Goal: Task Accomplishment & Management: Use online tool/utility

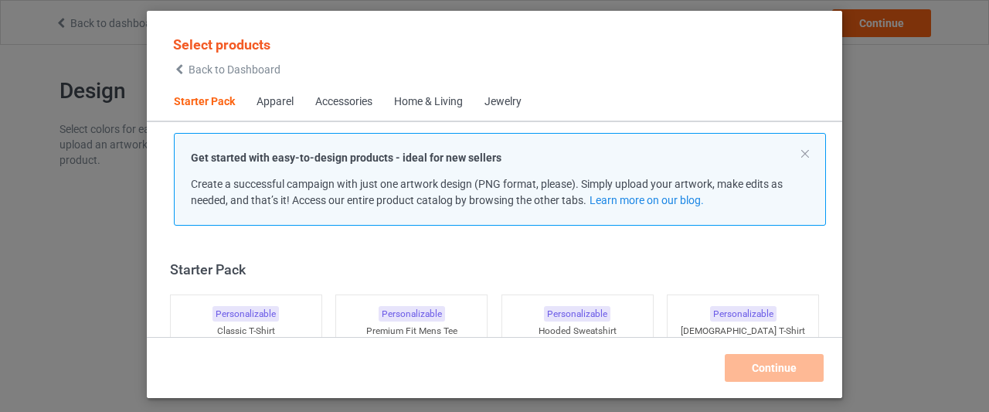
scroll to position [19, 0]
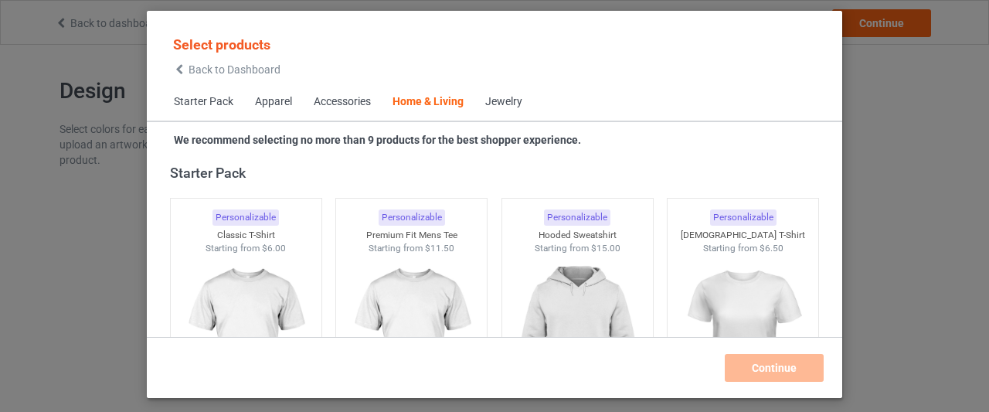
scroll to position [11234, 0]
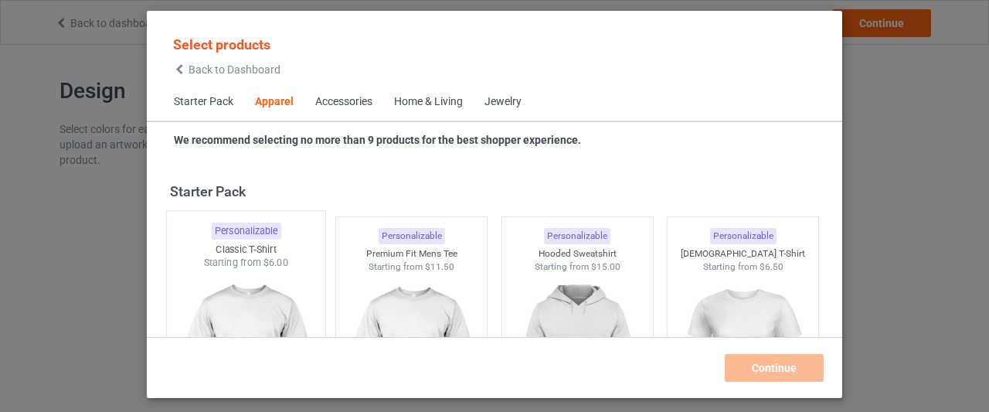
click at [257, 280] on img at bounding box center [245, 361] width 145 height 182
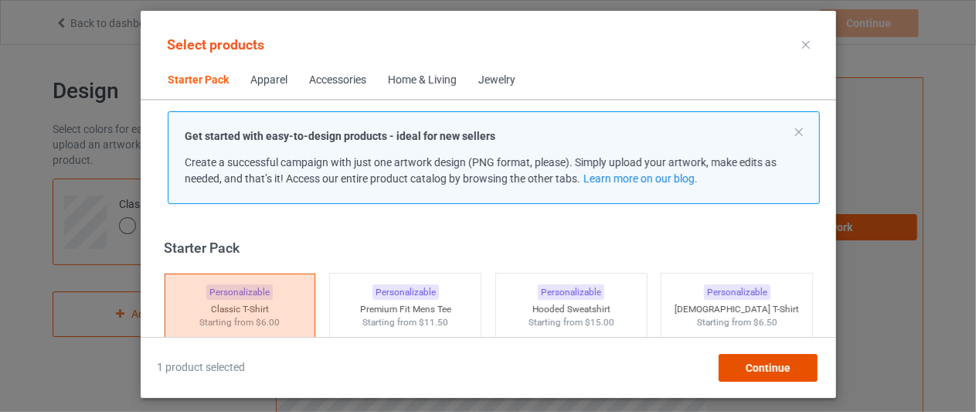
click at [758, 367] on span "Continue" at bounding box center [767, 368] width 45 height 12
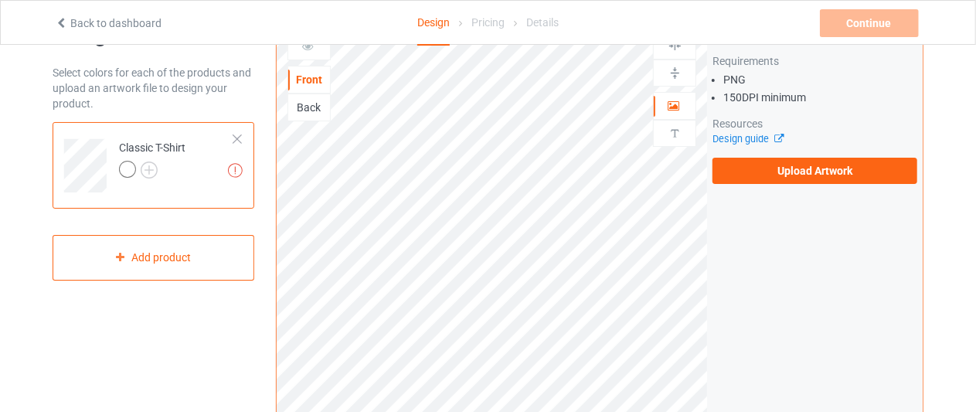
scroll to position [56, 0]
click at [126, 166] on div at bounding box center [127, 169] width 17 height 17
click at [145, 171] on img at bounding box center [149, 170] width 17 height 17
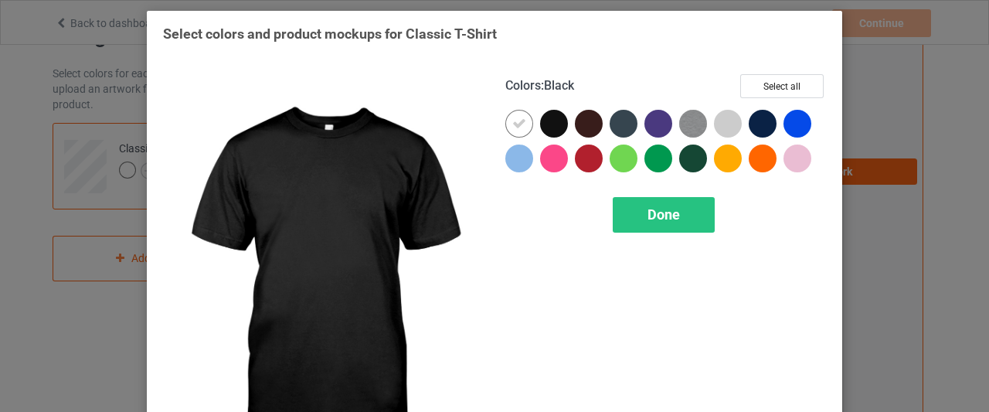
click at [552, 120] on div at bounding box center [554, 124] width 28 height 28
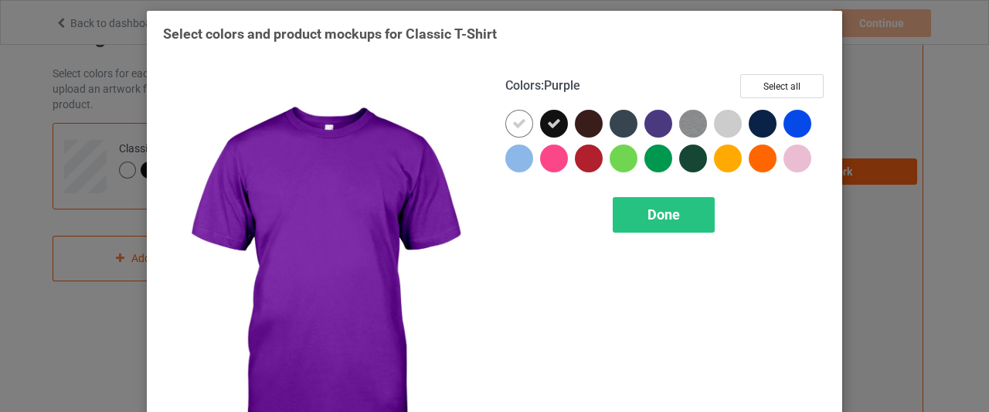
click at [650, 122] on div at bounding box center [658, 124] width 28 height 28
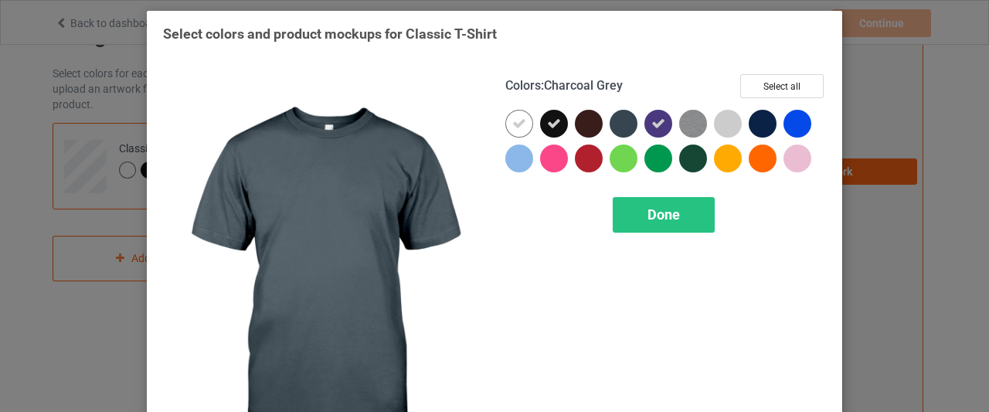
drag, startPoint x: 583, startPoint y: 120, endPoint x: 621, endPoint y: 121, distance: 37.9
click at [621, 121] on div at bounding box center [665, 145] width 321 height 70
click at [621, 121] on div at bounding box center [624, 124] width 28 height 28
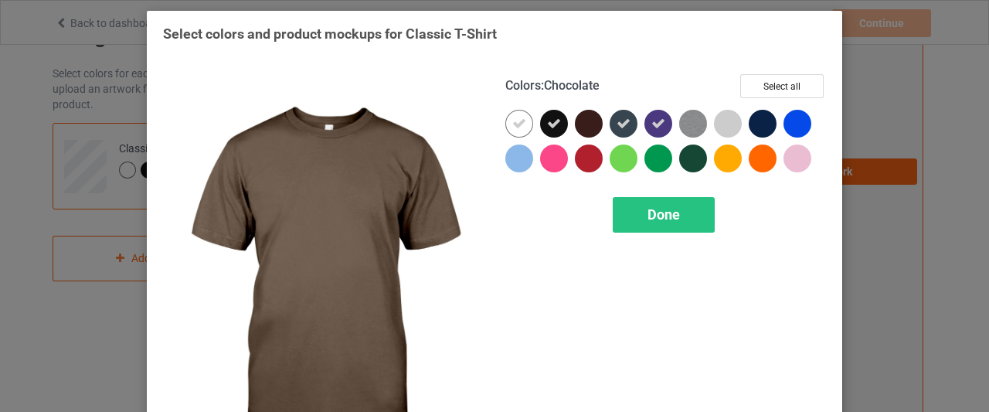
click at [589, 121] on div at bounding box center [589, 124] width 28 height 28
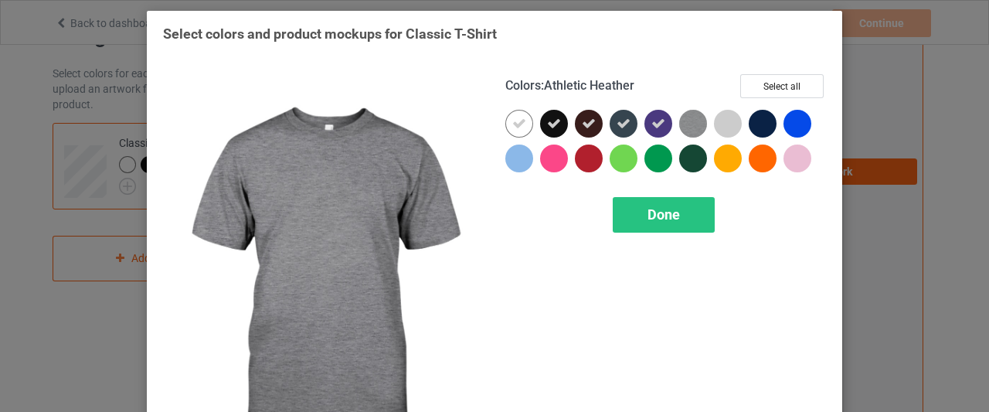
click at [688, 123] on img at bounding box center [693, 124] width 28 height 28
click at [688, 123] on icon at bounding box center [693, 124] width 14 height 14
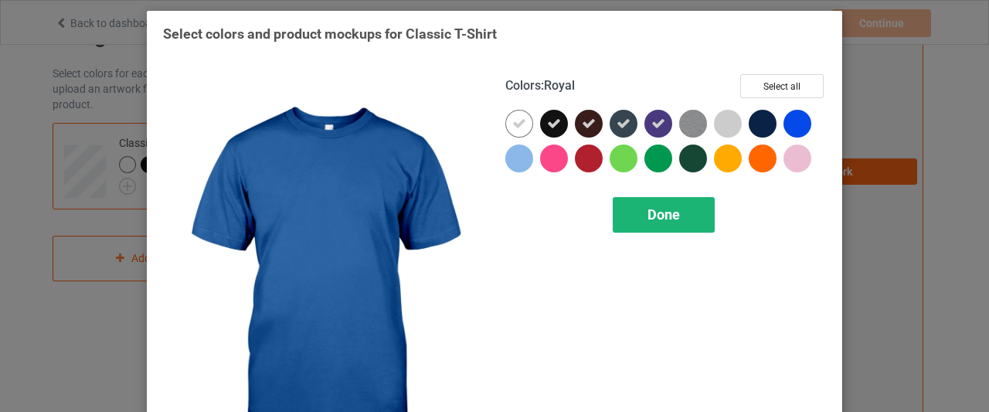
click at [671, 217] on span "Done" at bounding box center [664, 214] width 32 height 16
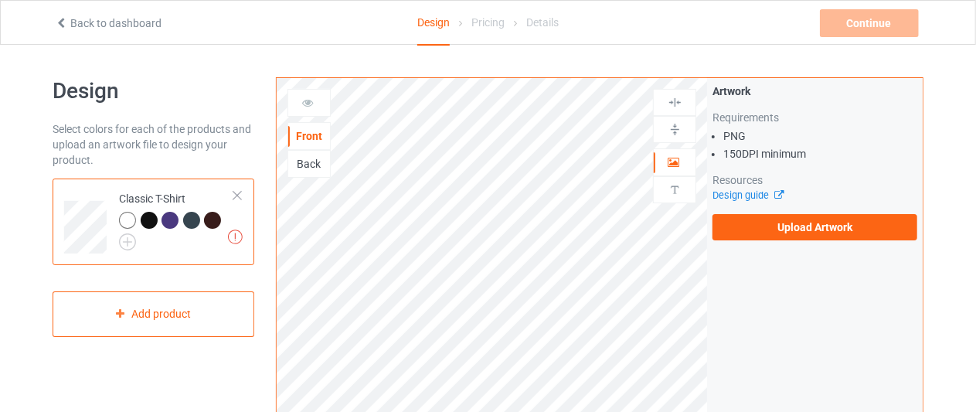
scroll to position [1, 0]
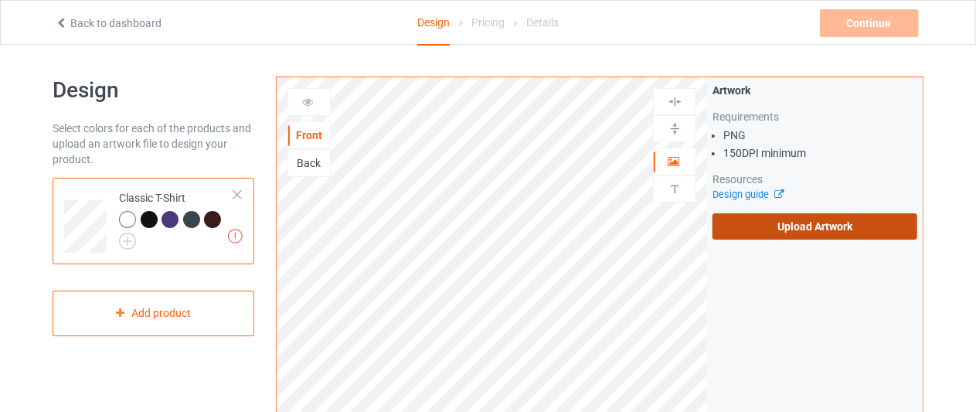
click at [797, 220] on label "Upload Artwork" at bounding box center [814, 226] width 205 height 26
click at [0, 0] on input "Upload Artwork" at bounding box center [0, 0] width 0 height 0
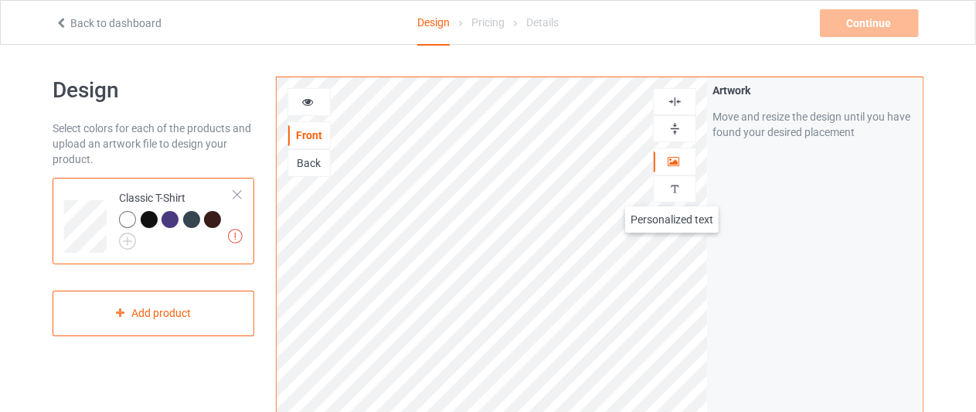
click at [672, 191] on img at bounding box center [675, 189] width 15 height 15
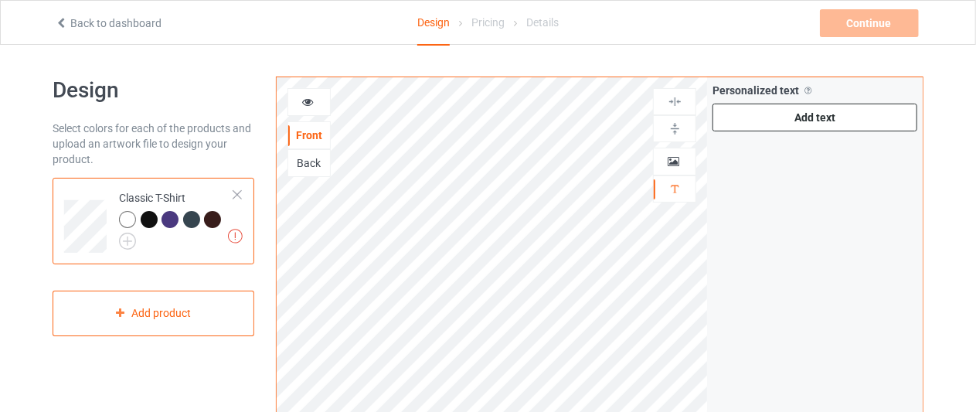
click at [858, 109] on div "Add text" at bounding box center [814, 118] width 205 height 28
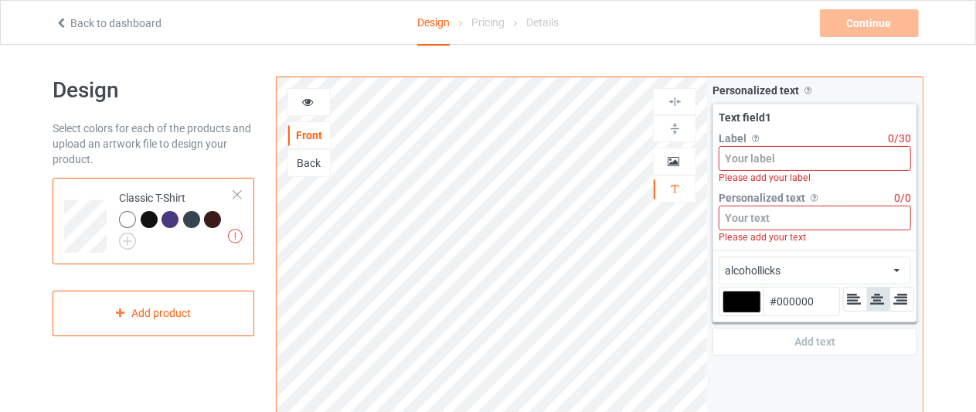
click at [797, 158] on input at bounding box center [815, 158] width 192 height 25
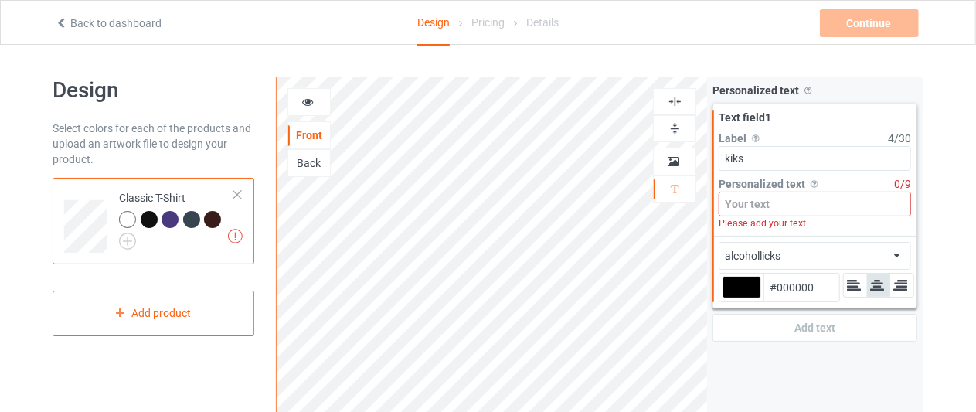
type input "kiks"
click at [801, 199] on input at bounding box center [815, 204] width 192 height 25
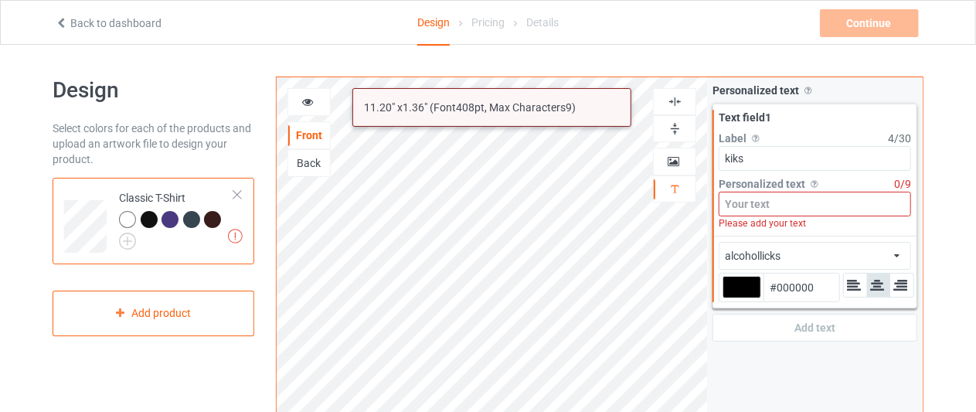
type input "Z"
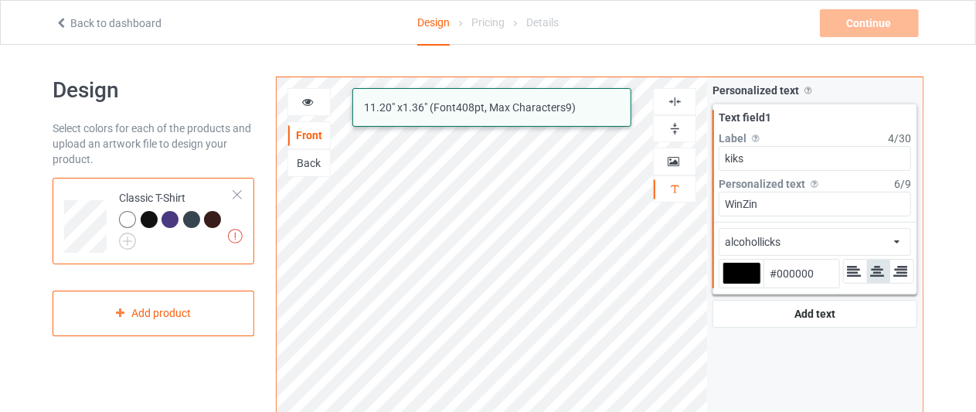
click at [841, 241] on div "alcohollicks african airstream aladdin alcohollicks [PERSON_NAME] almontesnow a…" at bounding box center [815, 242] width 192 height 28
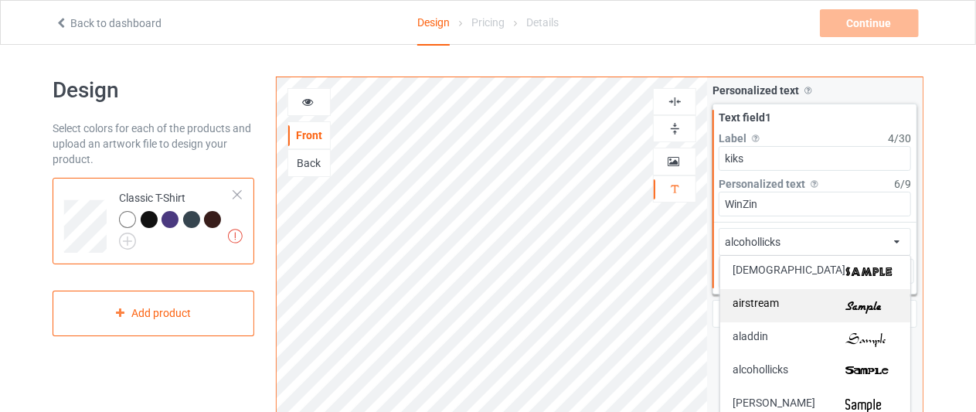
click at [861, 304] on img at bounding box center [871, 305] width 53 height 16
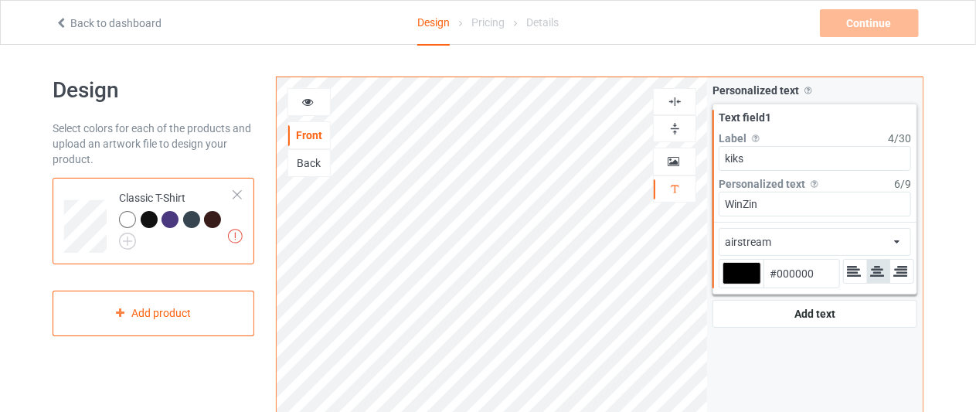
click at [838, 242] on div "airstream african airstream aladdin alcohollicks [PERSON_NAME] almontesnow angl…" at bounding box center [815, 242] width 192 height 28
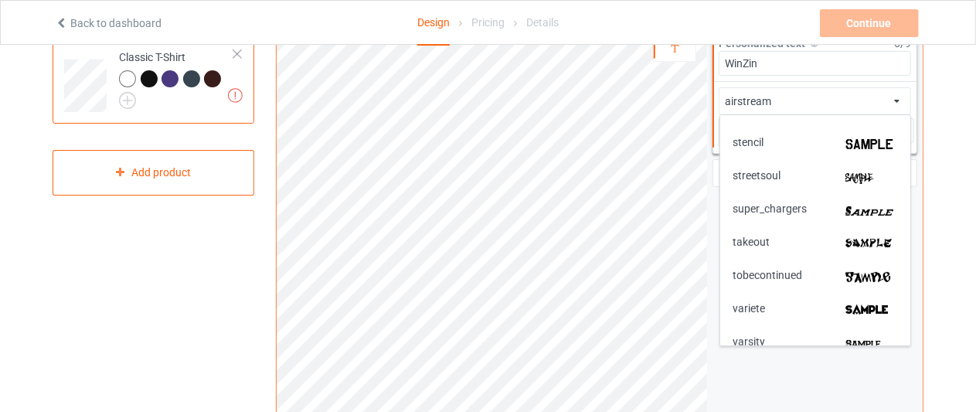
scroll to position [3210, 0]
click at [855, 275] on img at bounding box center [871, 278] width 53 height 16
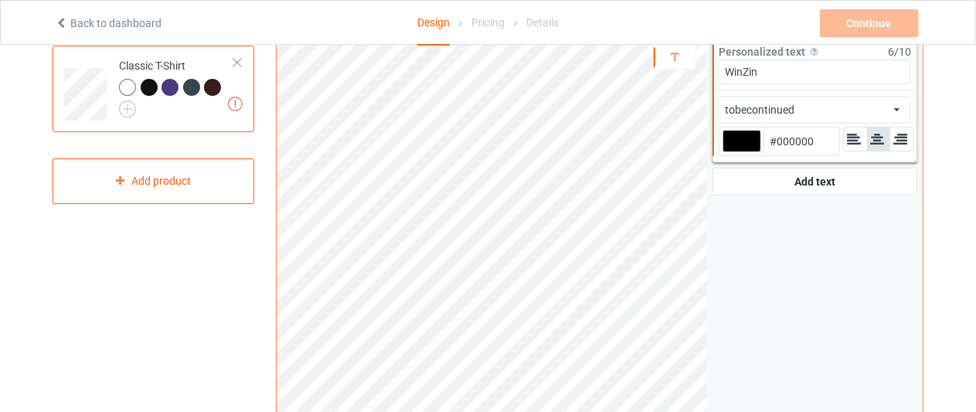
scroll to position [132, 0]
click at [779, 73] on input "WinZin" at bounding box center [815, 72] width 192 height 25
type input "WinZin 05"
click at [147, 92] on div at bounding box center [149, 88] width 17 height 17
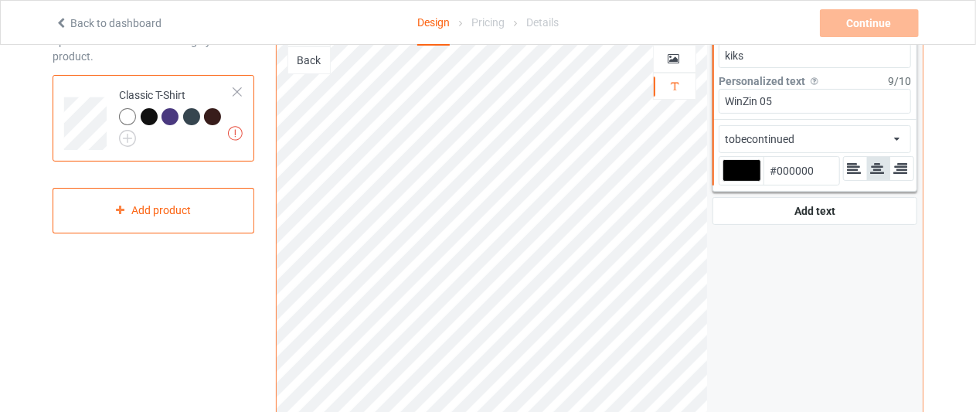
scroll to position [102, 0]
click at [739, 168] on div at bounding box center [741, 172] width 39 height 22
click at [739, 183] on input "#000000" at bounding box center [741, 193] width 39 height 21
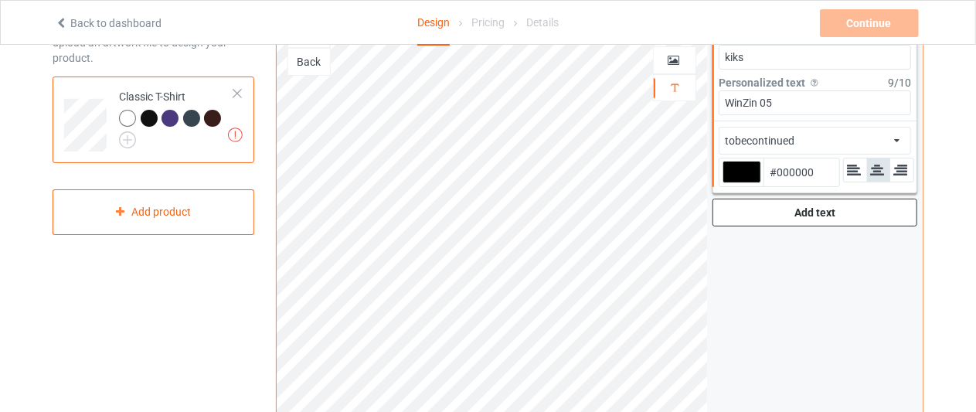
type input "#e60d0d"
type input "#E60D0D"
type input "#ed0c0c"
type input "#ED0C0C"
type input "#ef0b0b"
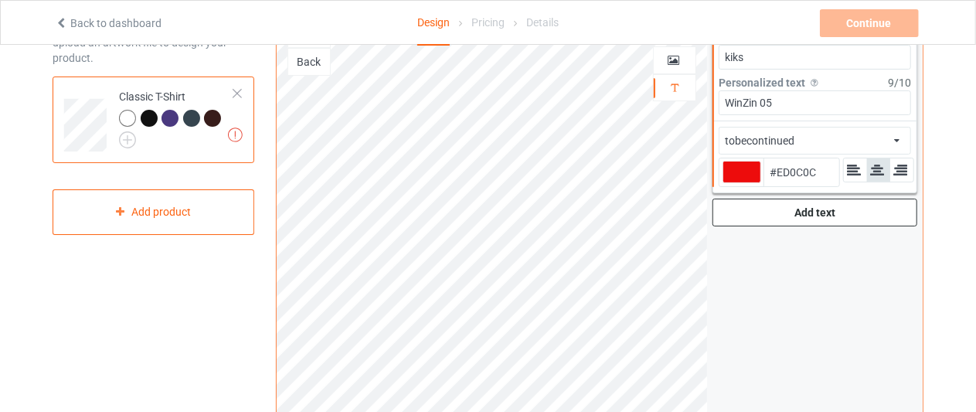
type input "#EF0B0B"
type input "#ed0c0c"
type input "#ED0C0C"
type input "#f00a0a"
type input "#F00A0A"
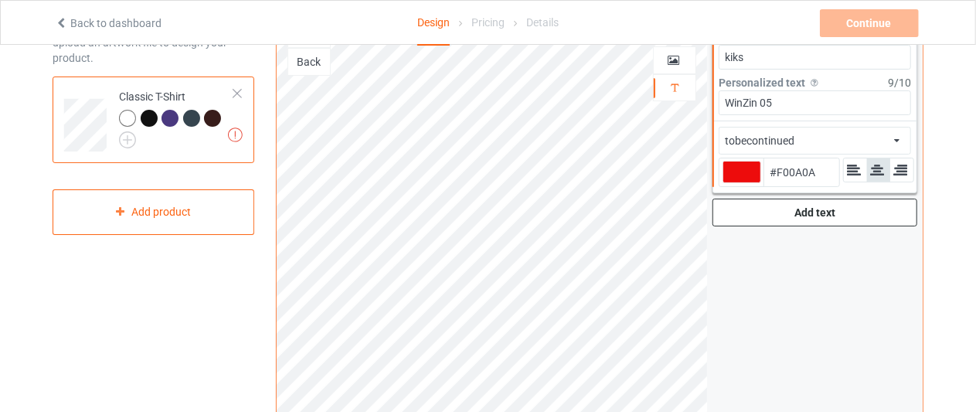
type input "#f50a0a"
type input "#F50A0A"
type input "#f60909"
type input "#F60909"
type input "#f70808"
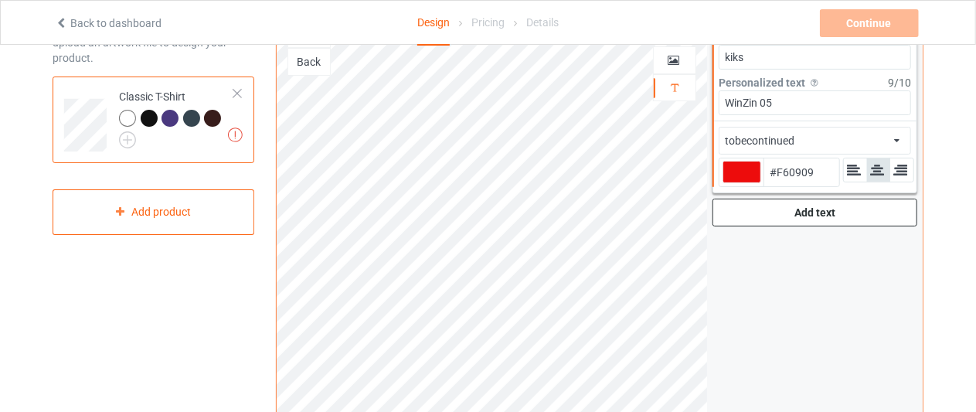
type input "#F70808"
type input "#f50505"
type input "#F50505"
type input "#f70202"
type input "#F70202"
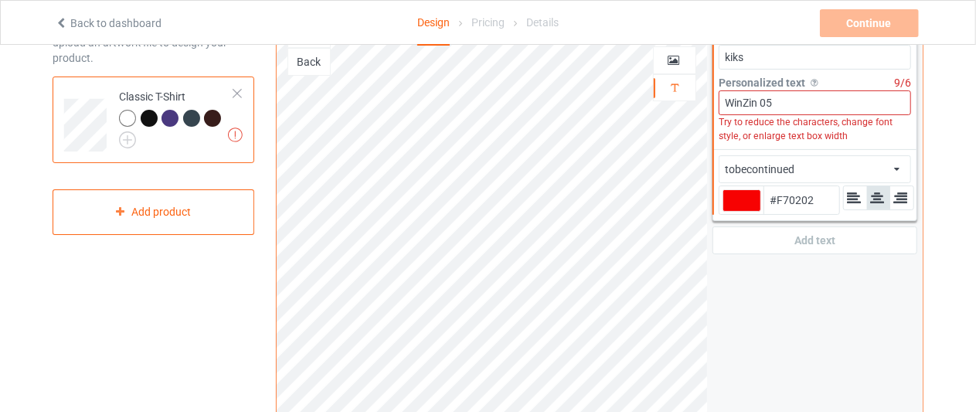
type input "#f70202"
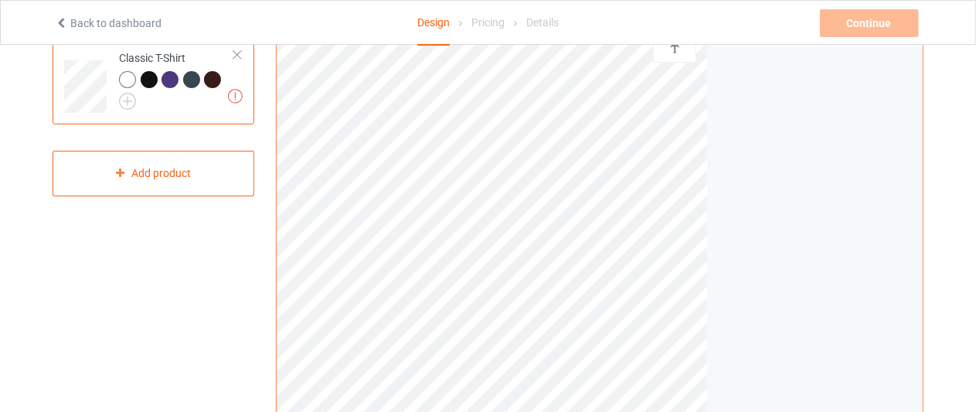
scroll to position [0, 0]
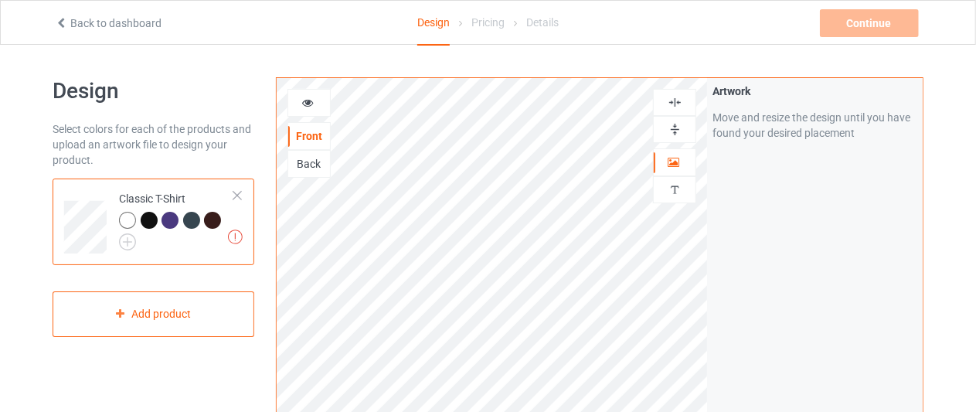
click at [309, 101] on icon at bounding box center [307, 100] width 13 height 11
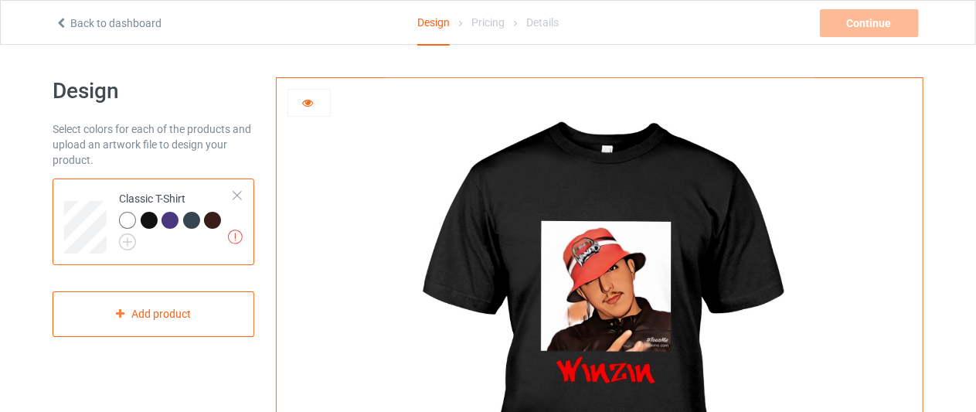
click at [309, 103] on icon at bounding box center [307, 100] width 13 height 11
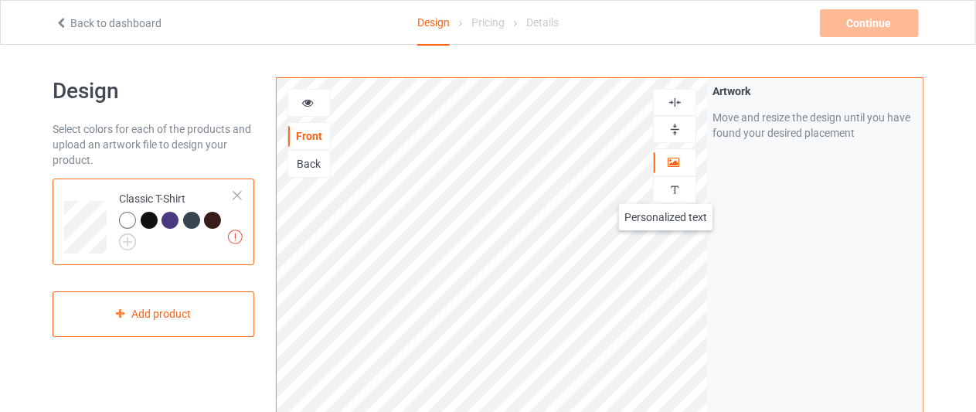
click at [666, 189] on div at bounding box center [675, 189] width 42 height 15
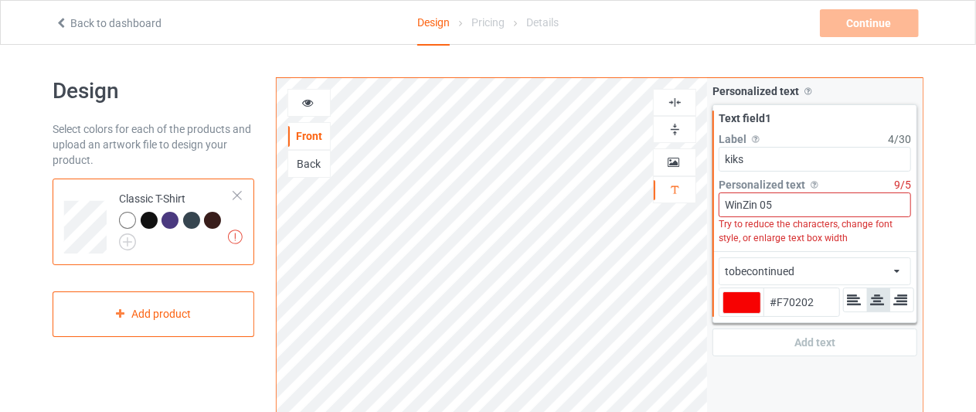
type input "#f70202"
click at [299, 103] on div at bounding box center [309, 102] width 42 height 15
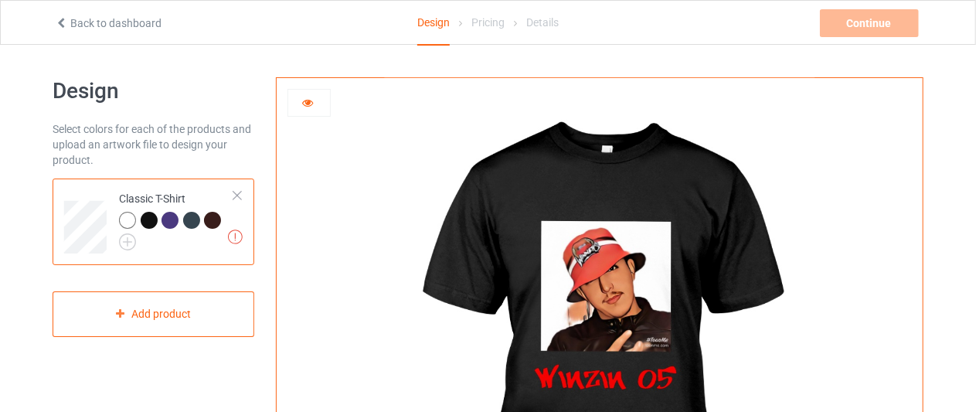
click at [130, 219] on div at bounding box center [127, 220] width 17 height 17
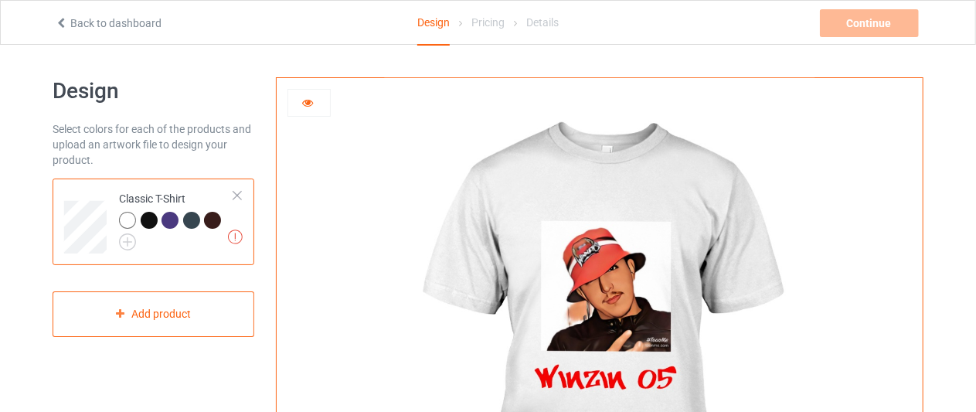
click at [165, 223] on div at bounding box center [169, 220] width 17 height 17
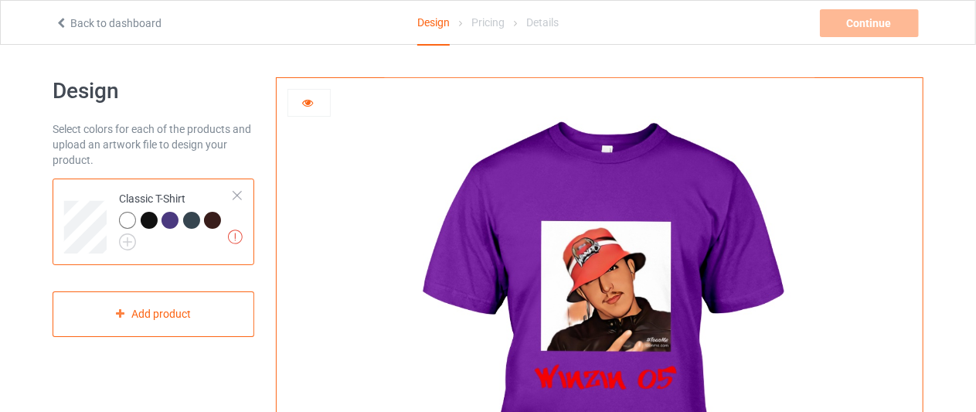
click at [213, 219] on div at bounding box center [212, 220] width 17 height 17
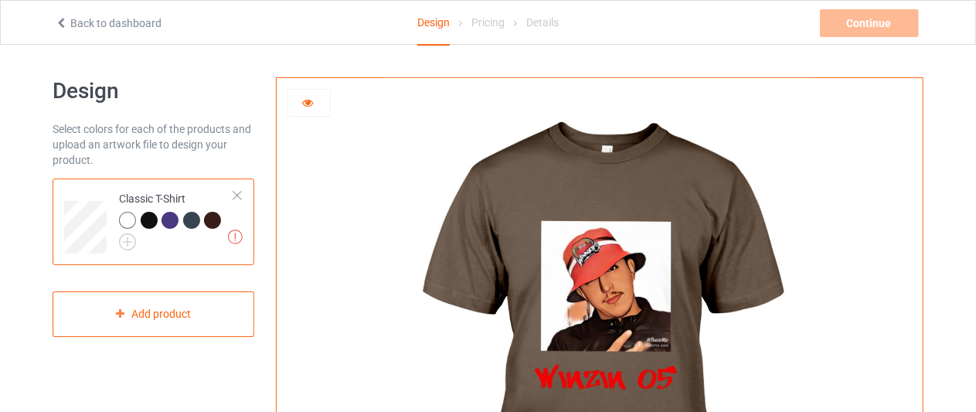
click at [496, 27] on div "Pricing" at bounding box center [487, 22] width 33 height 43
click at [312, 98] on icon at bounding box center [307, 100] width 13 height 11
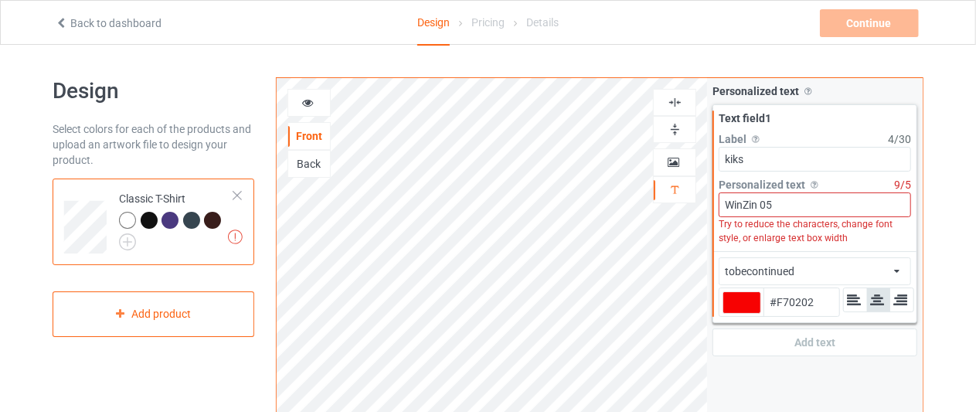
type input "#f70202"
click at [845, 269] on div "tobecontinued african airstream aladdin alcohollicks [PERSON_NAME] almontesnow …" at bounding box center [815, 271] width 192 height 28
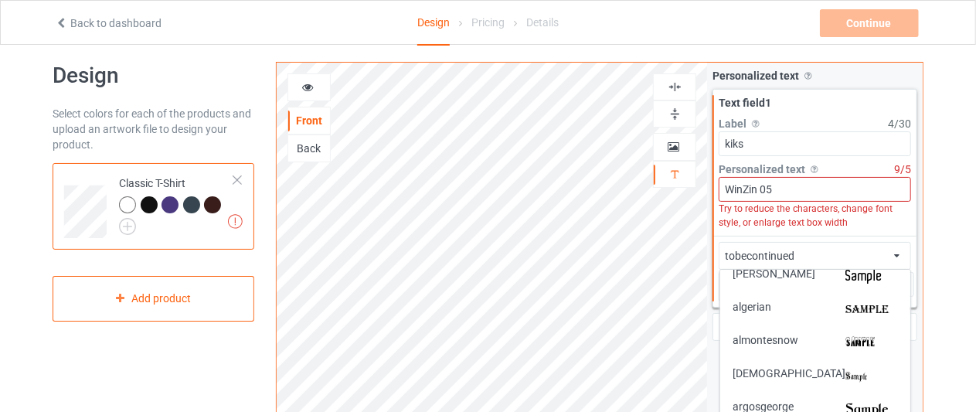
scroll to position [142, 0]
click at [854, 341] on img at bounding box center [871, 343] width 53 height 16
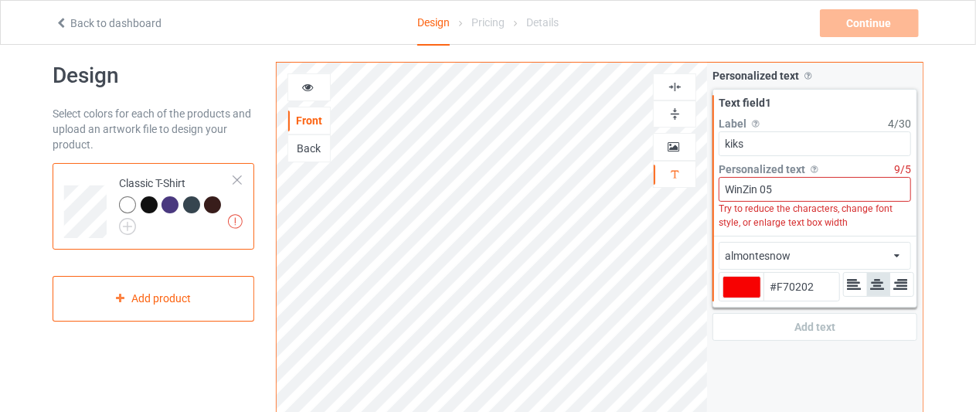
click at [747, 287] on div at bounding box center [741, 287] width 39 height 22
click at [747, 298] on input "#f70202" at bounding box center [741, 308] width 39 height 21
type input "#2b2626"
type input "#2B2626"
type input "#2b2727"
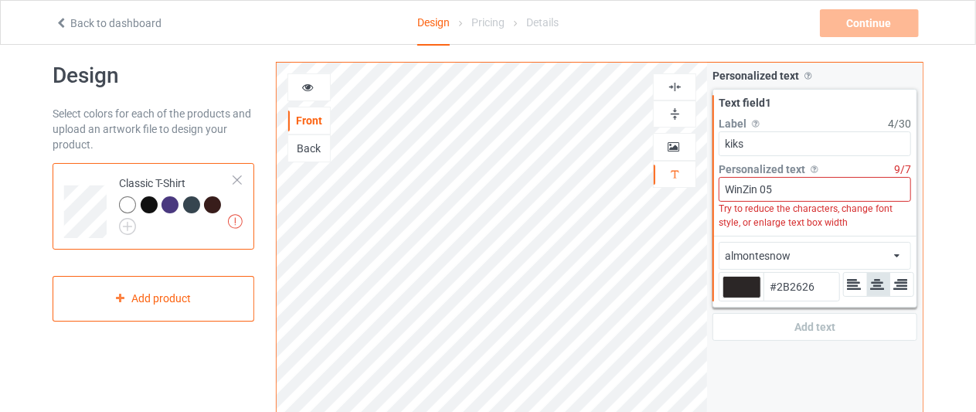
type input "#2B2727"
type input "#1d1b1b"
type input "#1D1B1B"
type input "#0d0c0c"
type input "#0D0C0C"
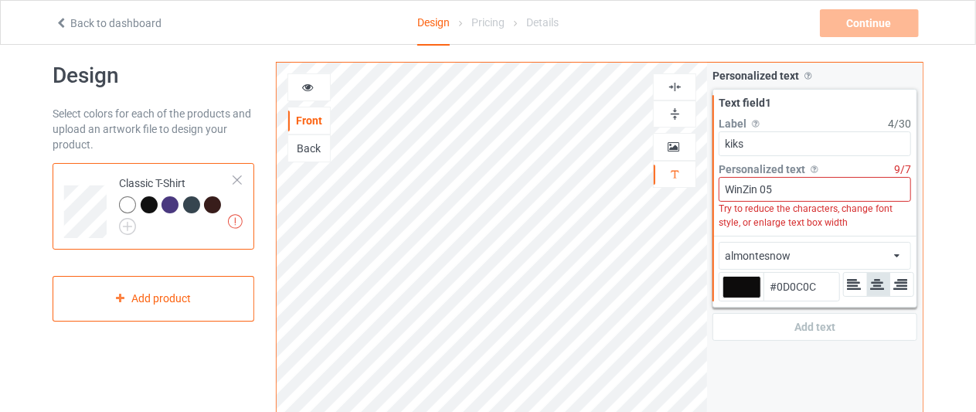
type input "#050505"
type input "#080707"
type input "#0b0a0a"
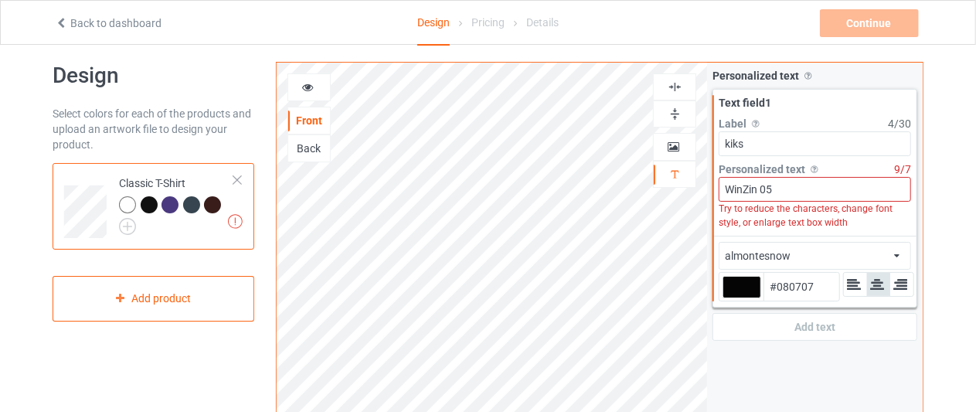
type input "#0B0A0A"
type input "#171616"
type input "#141414"
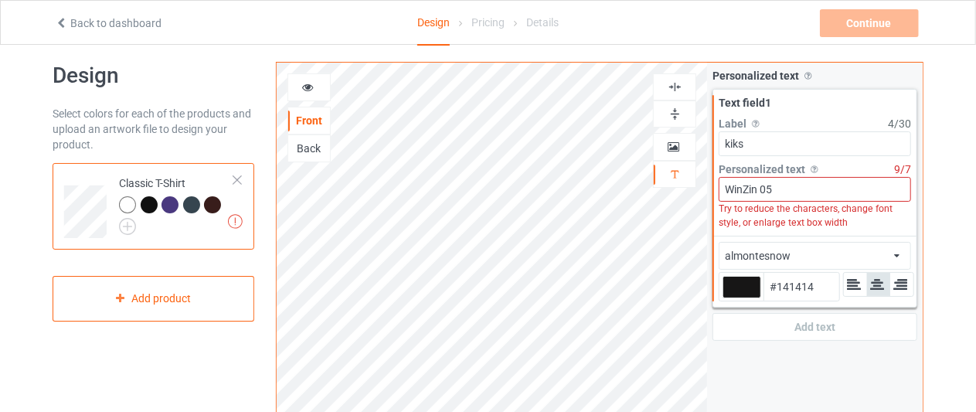
type input "#121212"
type input "#0f0f0f"
type input "#0F0F0F"
type input "#0d0d0d"
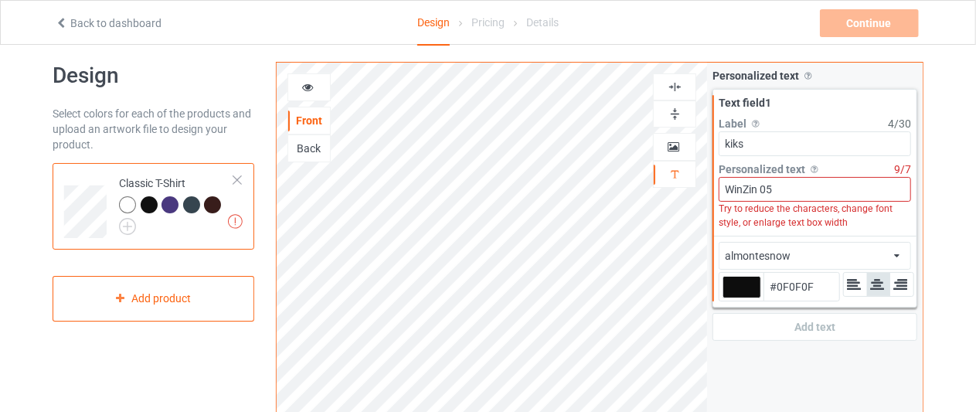
type input "#0D0D0D"
type input "#0a0a0a"
type input "#0A0A0A"
type input "#080808"
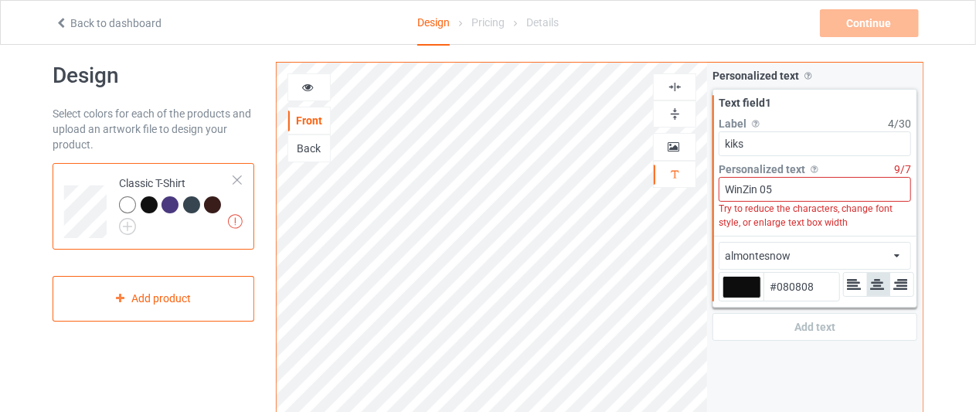
type input "#050505"
type input "#030303"
type input "#000000"
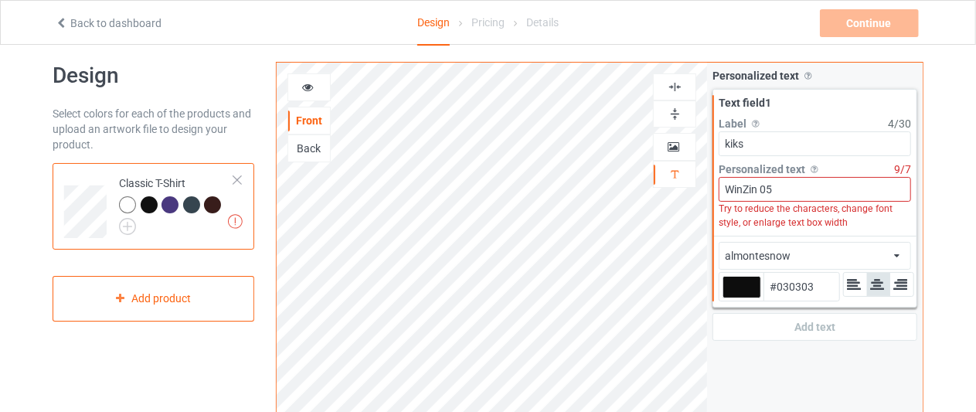
type input "#000000"
type input "#e4e2e2"
type input "#E4E2E2"
type input "#c6bebe"
type input "#C6BEBE"
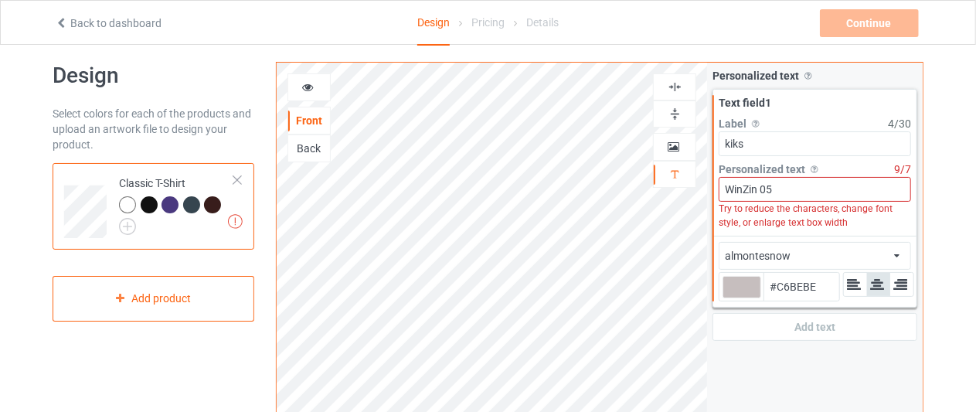
type input "#c3bbbb"
type input "#C3BBBB"
type input "#c2bdbd"
type input "#C2BDBD"
type input "#b3b3b3"
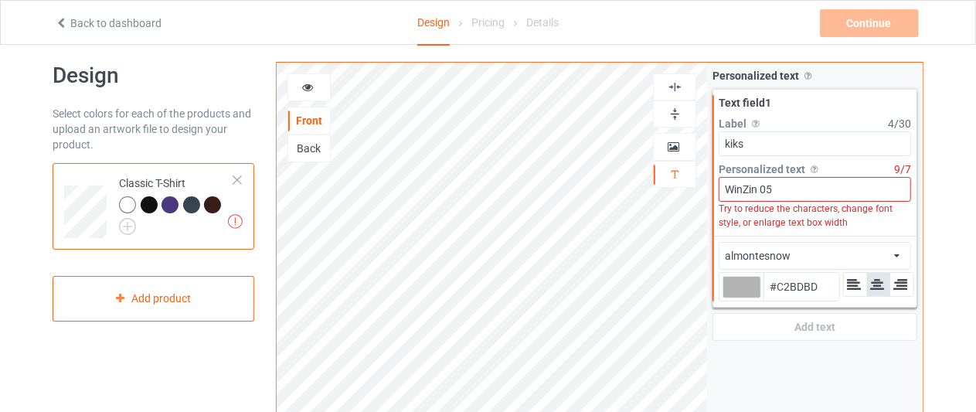
type input "#B3B3B3"
type input "#9e9e9e"
type input "#9E9E9E"
type input "#8a8a8a"
type input "#8A8A8A"
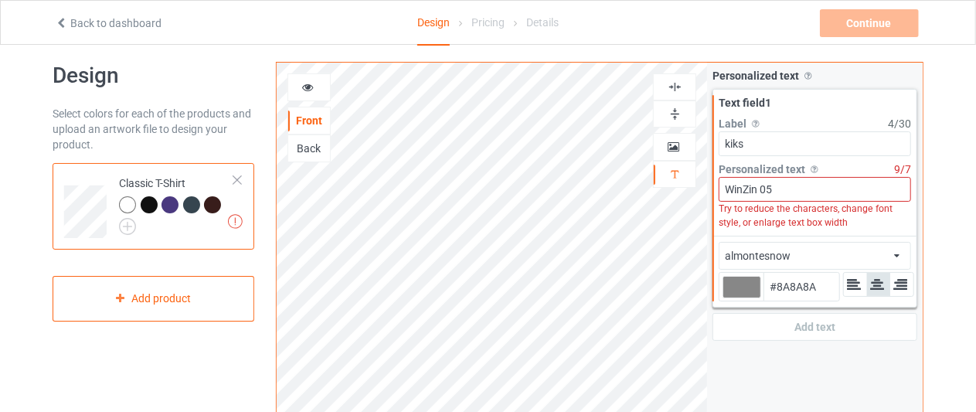
type input "#878787"
type input "#858585"
type input "#808080"
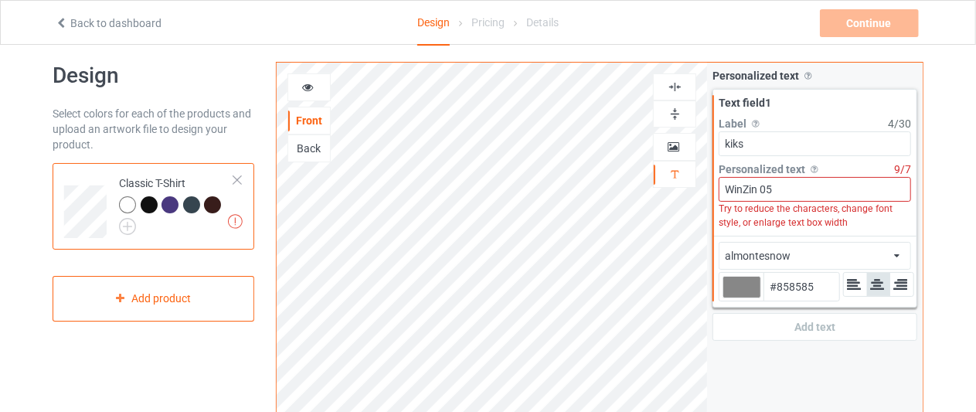
type input "#808080"
type input "#7a7a7a"
type input "#7A7A7A"
type input "#787878"
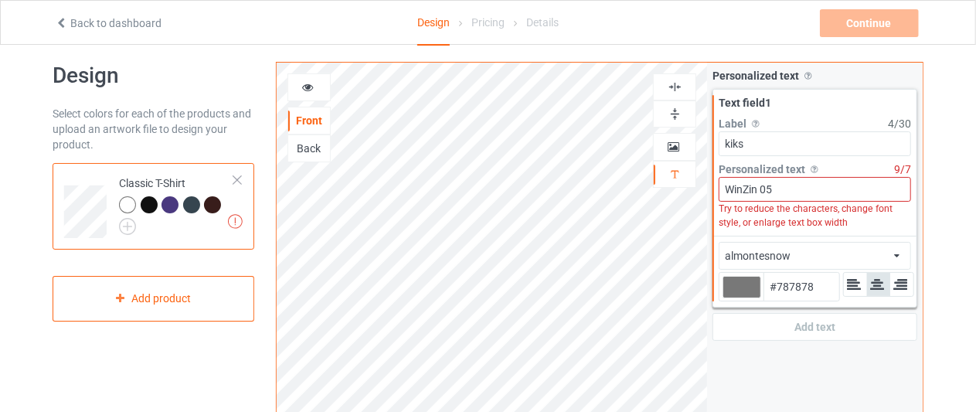
type input "#757575"
type input "#737373"
type input "#707070"
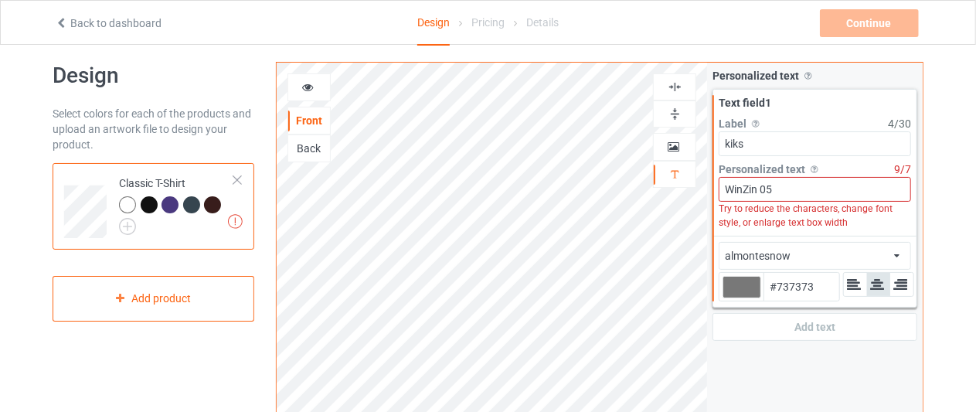
type input "#707070"
type input "#6e6e6e"
type input "#6E6E6E"
type input "#6b6b6b"
type input "#6B6B6B"
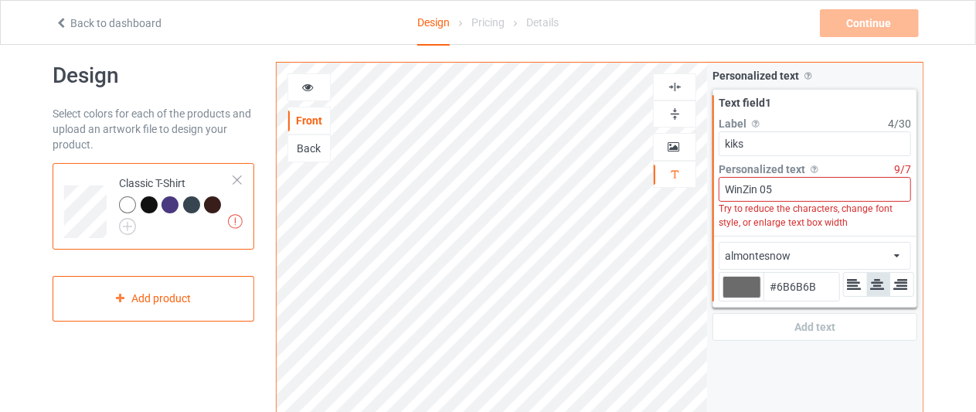
type input "#696969"
type input "#6b6b6b"
type input "#6B6B6B"
type input "#6e6e6e"
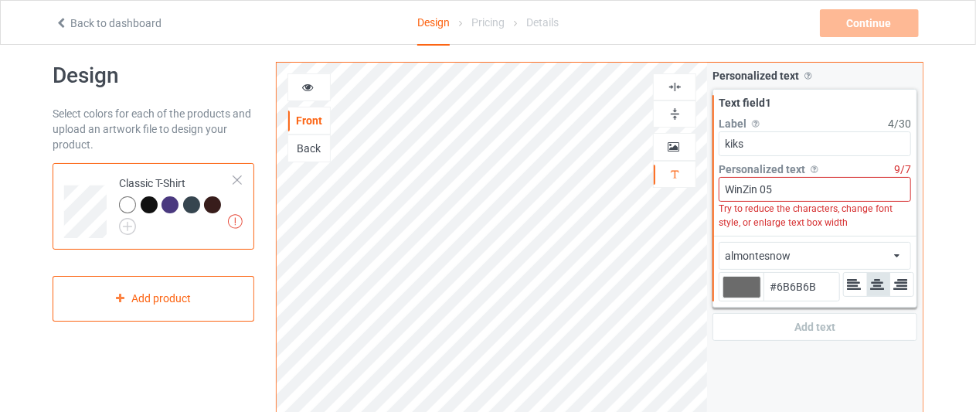
type input "#6E6E6E"
type input "#707070"
type input "#737373"
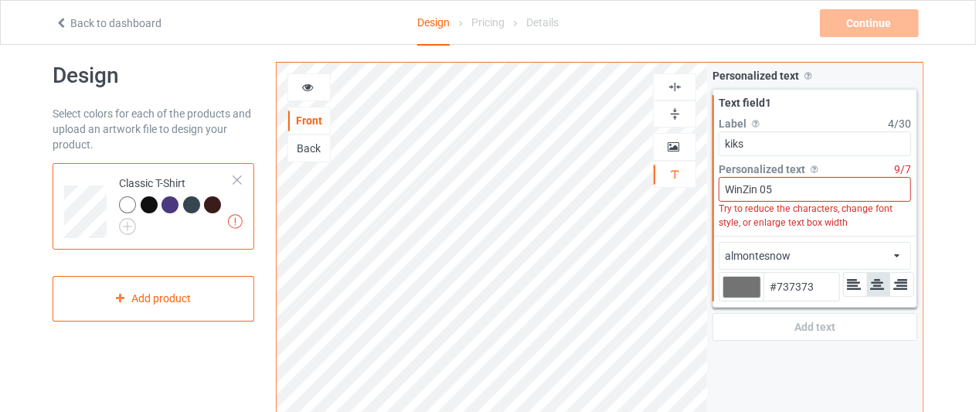
type input "#757575"
type input "#787878"
type input "#7a7a7a"
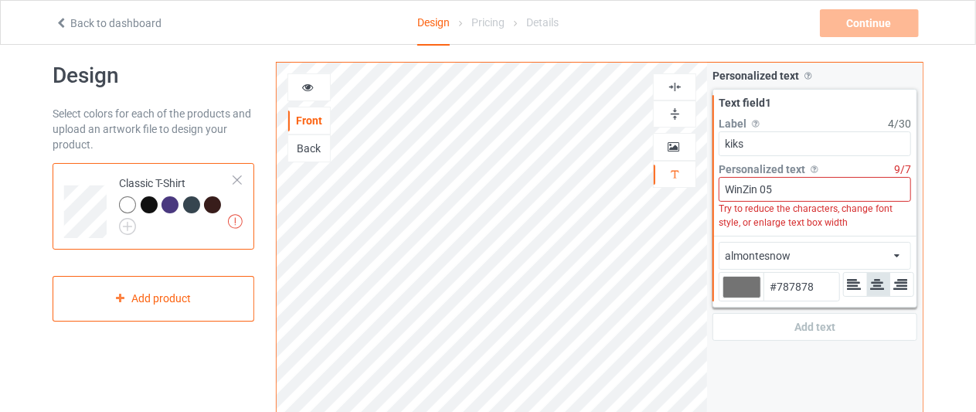
type input "#7A7A7A"
type input "#7d7d7d"
type input "#7D7D7D"
type input "#7a7a7a"
type input "#7A7A7A"
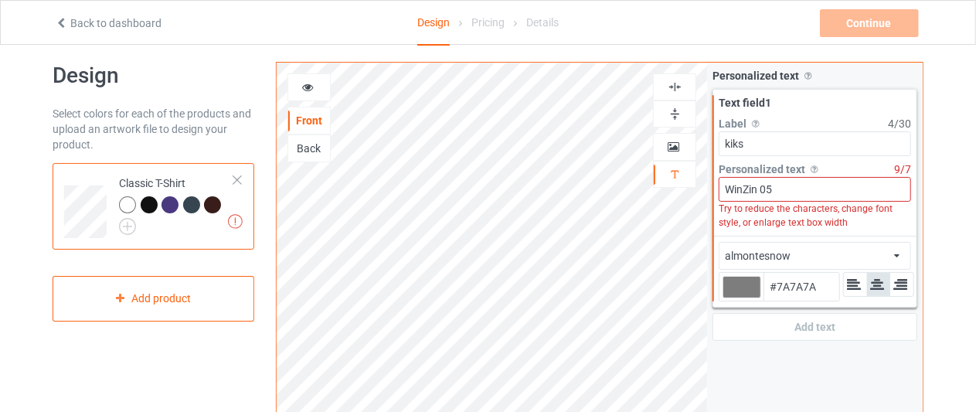
type input "#787878"
type input "#757575"
type input "#737373"
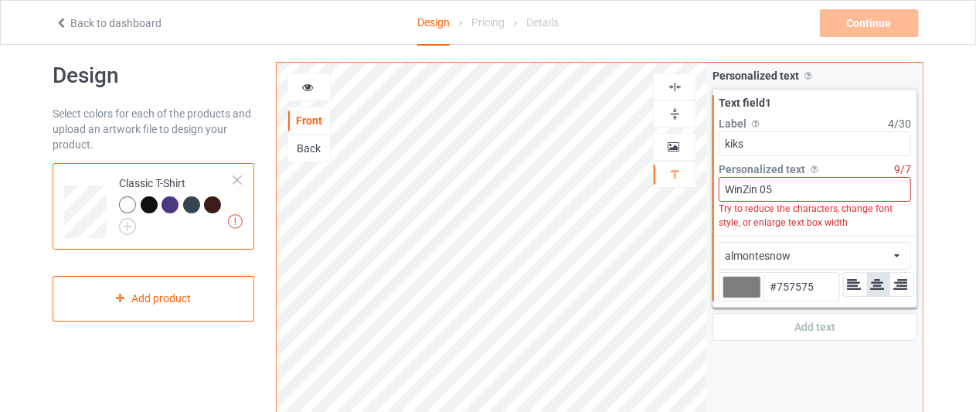
type input "#737373"
type input "#707070"
type input "#6f6d6d"
type input "#6F6D6D"
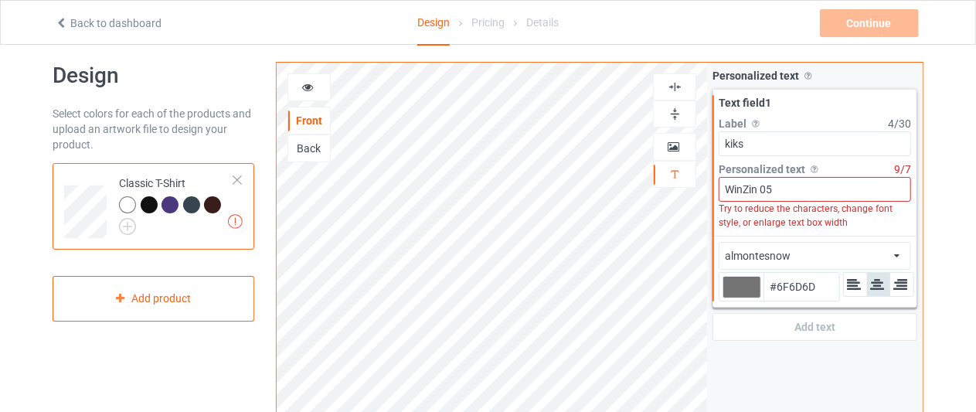
type input "#6b6b6b"
type input "#6B6B6B"
type input "#696969"
type input "#626060"
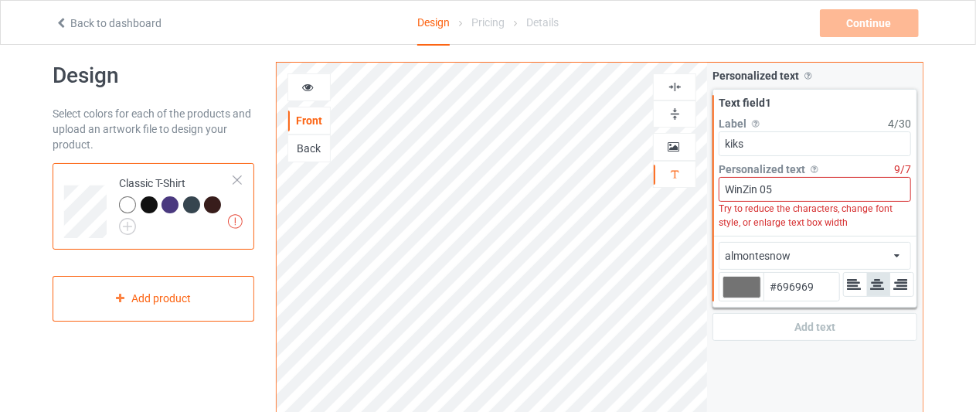
type input "#626060"
type input "#545454"
type input "#4f4f4f"
type input "#4F4F4F"
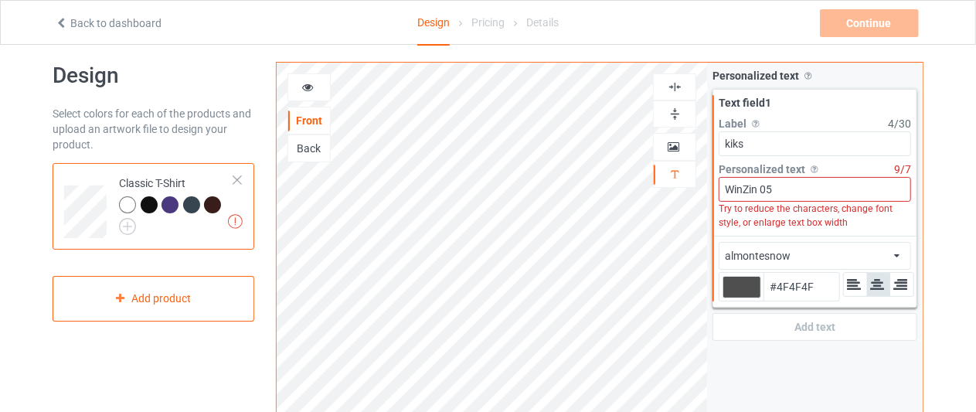
type input "#4d4c4c"
type input "#4D4C4C"
type input "#4a4a4a"
type input "#4A4A4A"
type input "#474747"
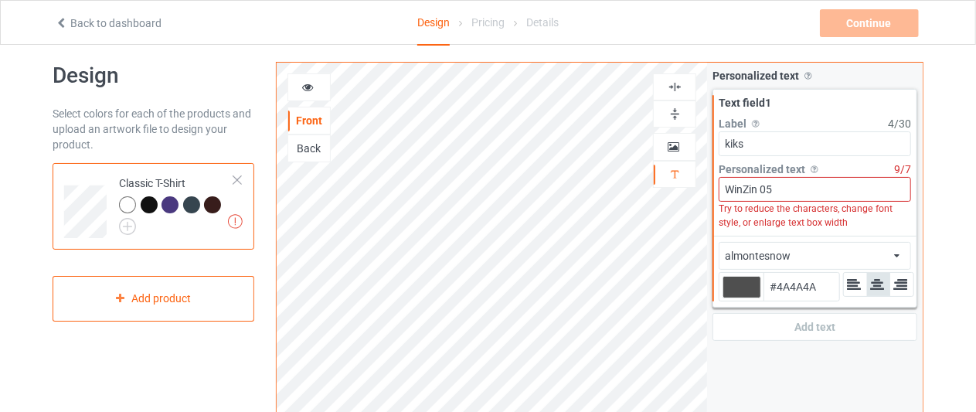
type input "#474747"
type input "#454545"
type input "#424242"
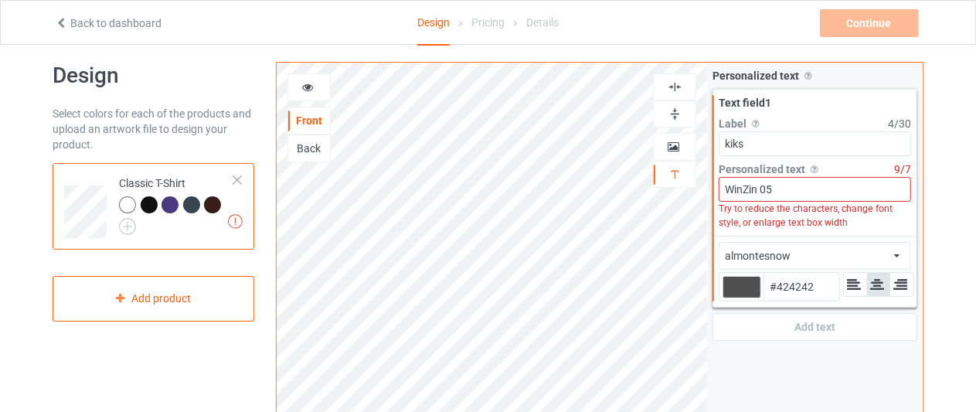
type input "#404040"
type input "#3e3d3d"
type input "#3E3D3D"
type input "#3b3b3b"
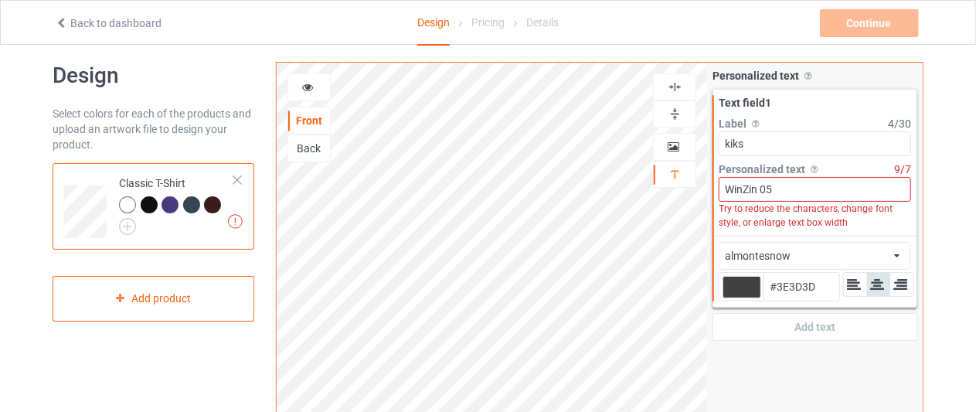
type input "#3B3B3B"
type input "#383838"
type input "#363636"
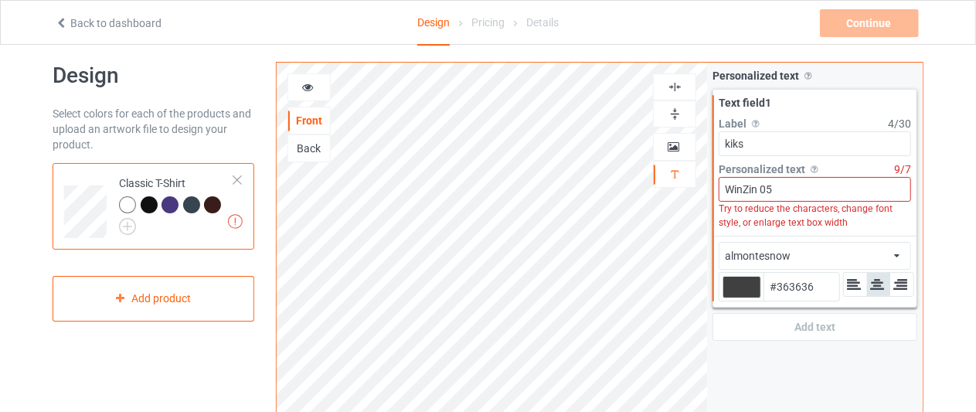
type input "#333333"
type input "#303030"
type input "#2e2e2e"
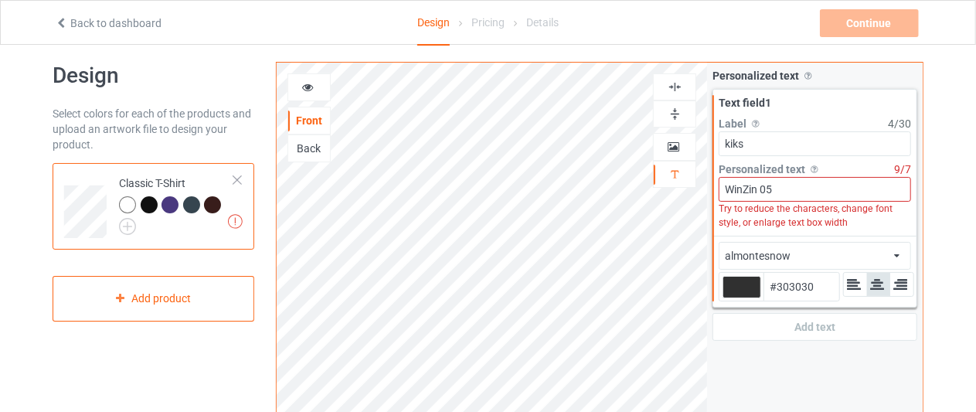
type input "#2E2E2E"
type input "#2b2b2b"
type input "#2B2B2B"
type input "#292929"
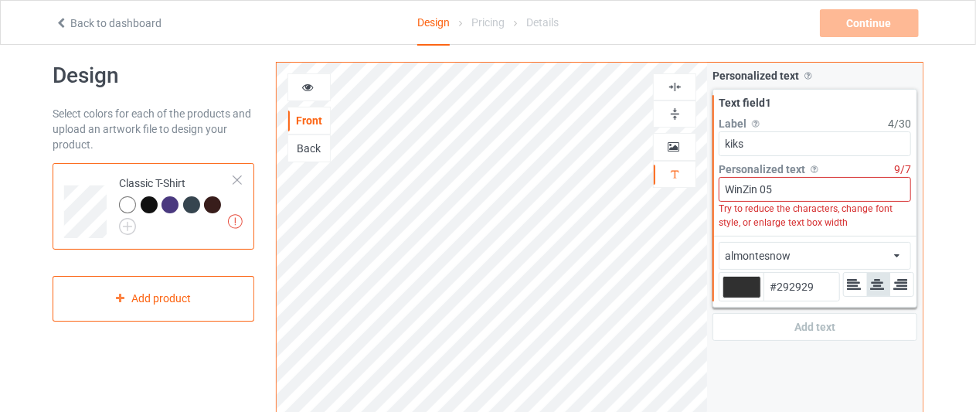
type input "#262626"
type input "#242424"
type input "#212121"
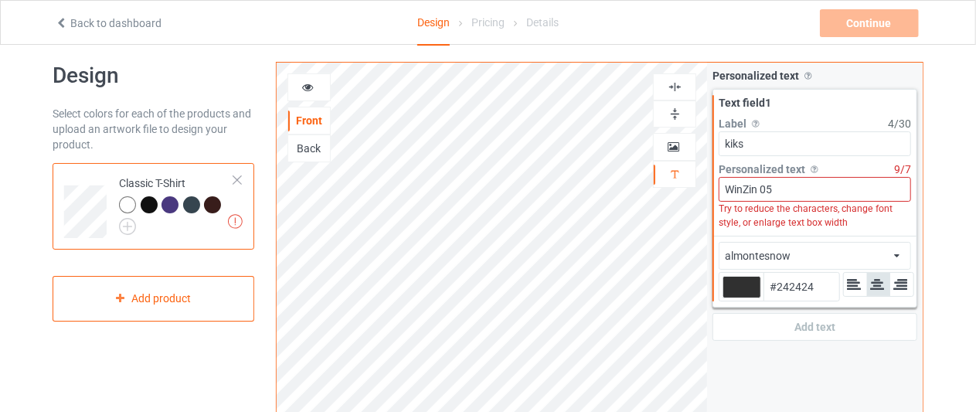
type input "#212121"
type input "#1f1f1f"
type input "#1F1F1F"
type input "#1c1c1c"
type input "#1C1C1C"
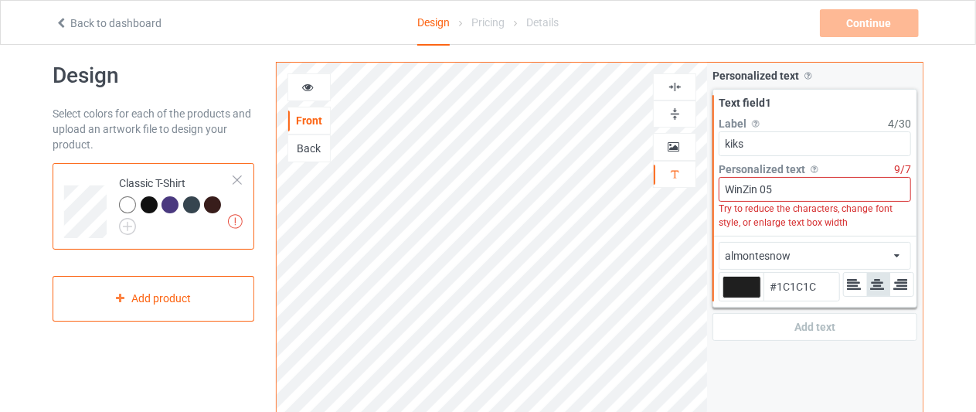
type input "#1a1a1a"
type input "#1A1A1A"
type input "#171717"
type input "#141414"
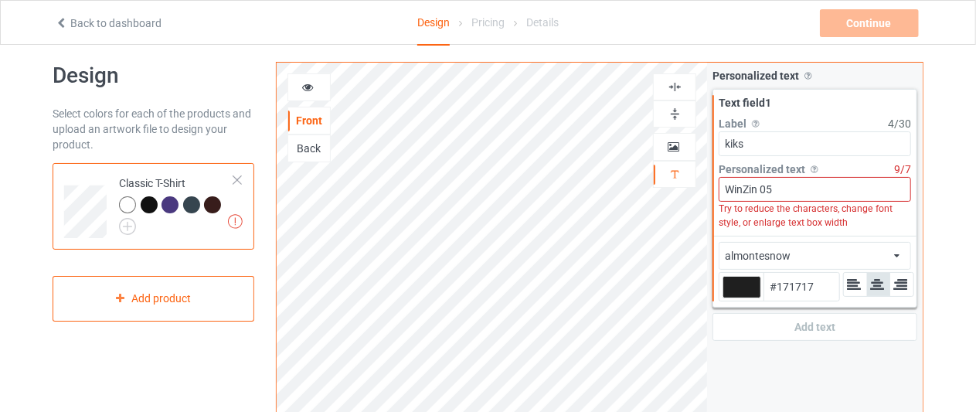
type input "#141414"
type input "#121212"
type input "#0f0f0f"
type input "#0F0F0F"
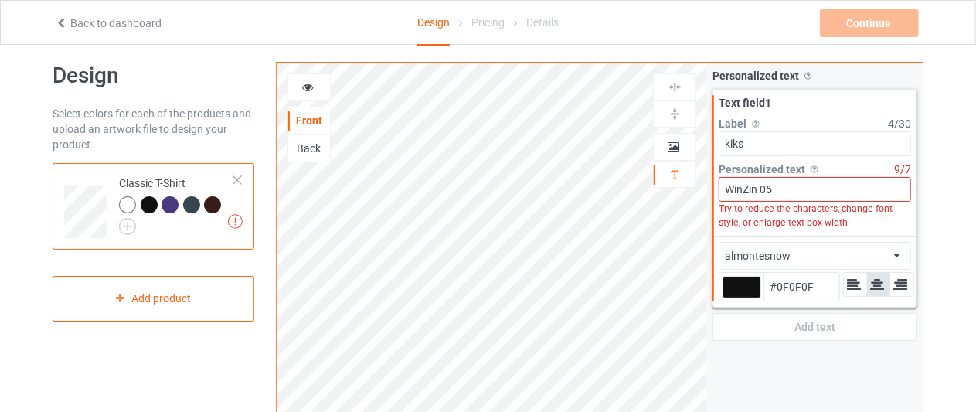
type input "#0d0d0d"
type input "#0D0D0D"
type input "#0a0a0a"
type input "#0A0A0A"
type input "#080808"
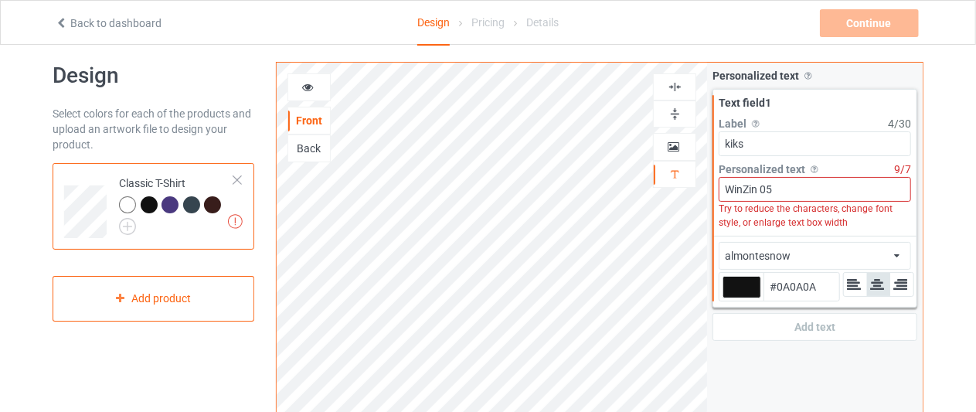
type input "#080808"
type input "#050505"
type input "#080808"
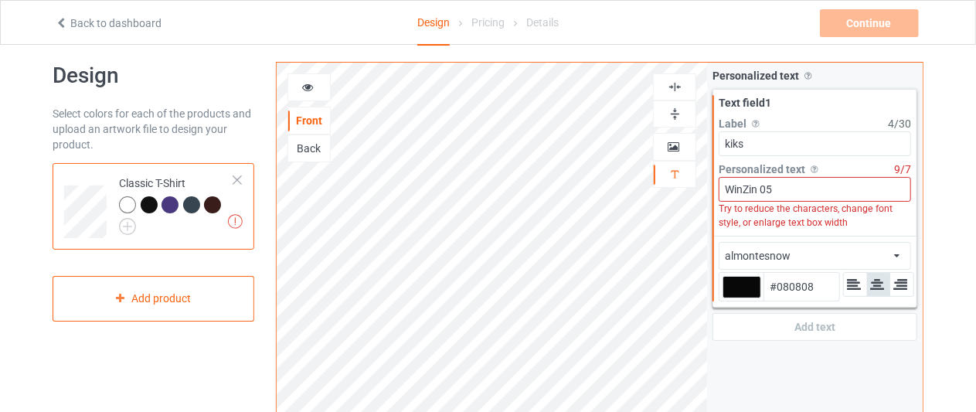
type input "#0a0a0a"
type input "#0A0A0A"
type input "#0d0c0c"
type input "#0D0C0C"
type input "#0d0d0d"
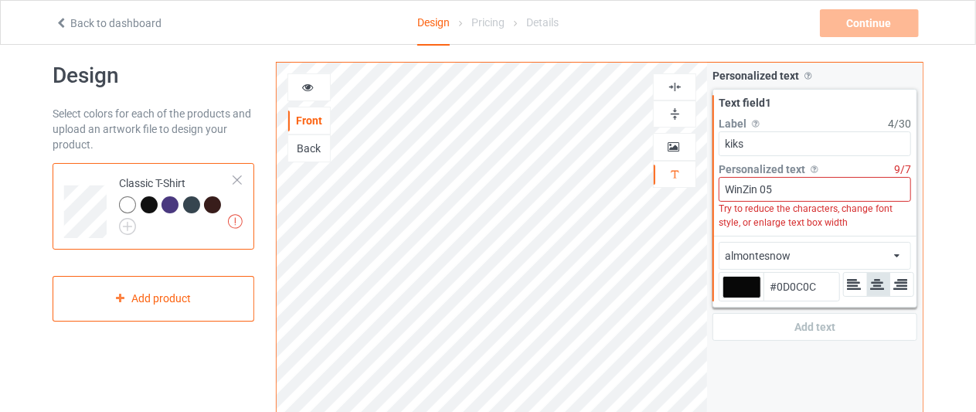
type input "#0D0D0D"
click at [151, 199] on div at bounding box center [149, 204] width 17 height 17
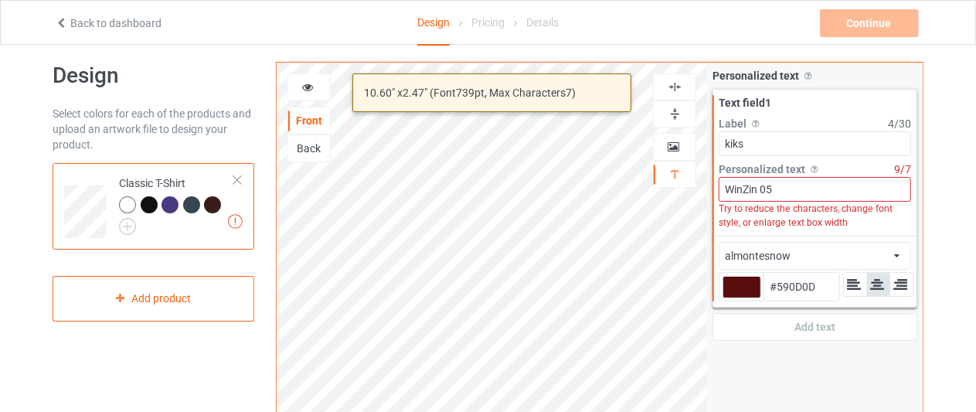
click at [793, 189] on input "WinZin 05" at bounding box center [815, 189] width 192 height 25
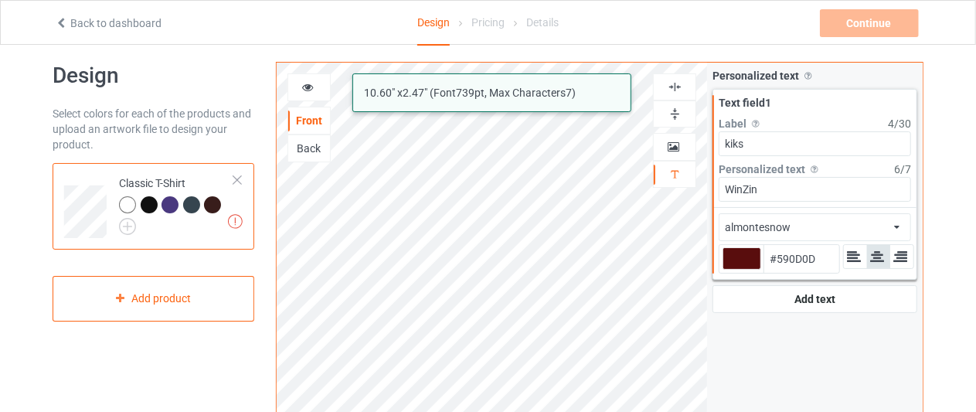
click at [845, 38] on div "Back to dashboard Design Pricing Details Continue Artwork resolution lower than…" at bounding box center [488, 22] width 888 height 43
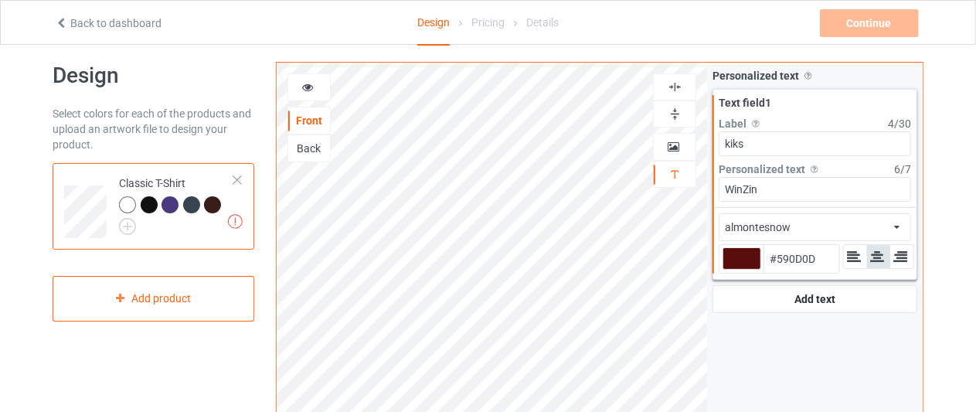
click at [488, 23] on div "Pricing" at bounding box center [487, 22] width 33 height 43
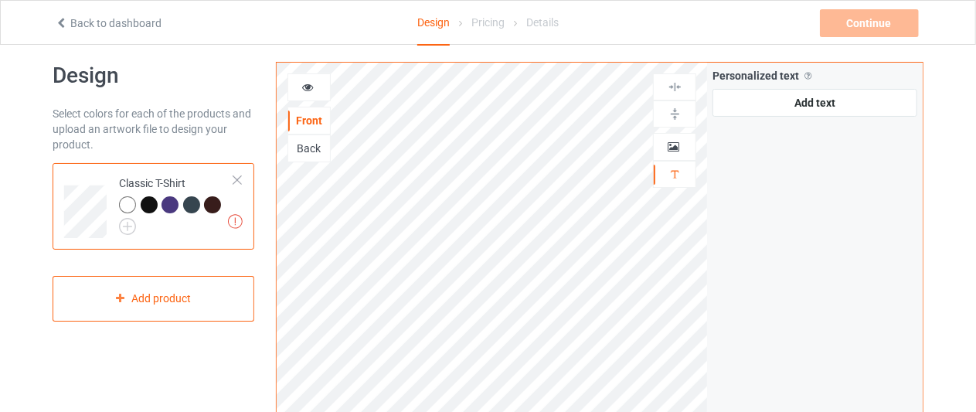
click at [318, 148] on div "Back" at bounding box center [309, 148] width 42 height 15
click at [317, 122] on div "Front" at bounding box center [309, 120] width 42 height 15
click at [304, 155] on div "Back" at bounding box center [308, 148] width 43 height 28
click at [307, 143] on div "Back" at bounding box center [309, 148] width 42 height 15
click at [794, 101] on div "Add text" at bounding box center [814, 103] width 205 height 28
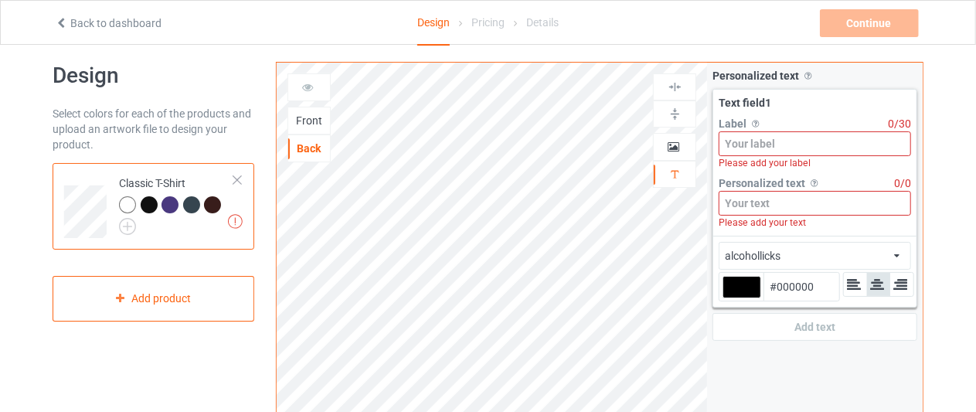
click at [787, 194] on input at bounding box center [815, 203] width 192 height 25
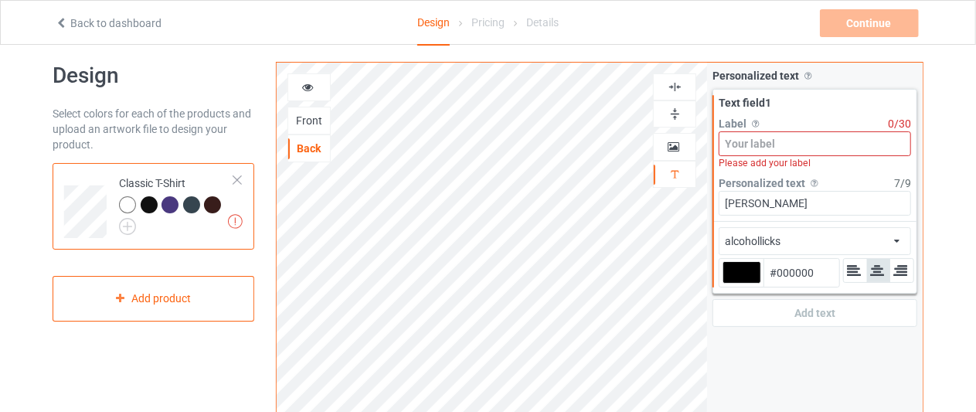
click at [785, 137] on input at bounding box center [815, 143] width 192 height 25
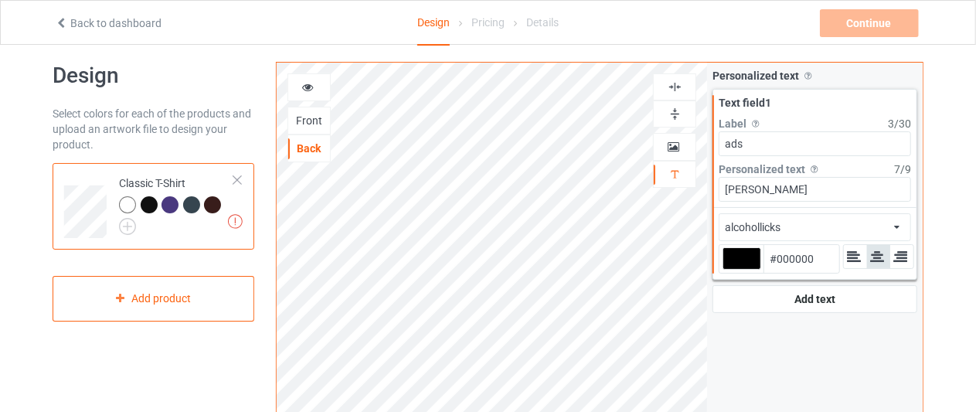
click at [745, 255] on div at bounding box center [741, 258] width 39 height 22
click at [745, 270] on input "#000000" at bounding box center [741, 280] width 39 height 21
click at [884, 219] on div "alcohollicks african airstream aladdin alcohollicks [PERSON_NAME] almontesnow a…" at bounding box center [815, 227] width 192 height 28
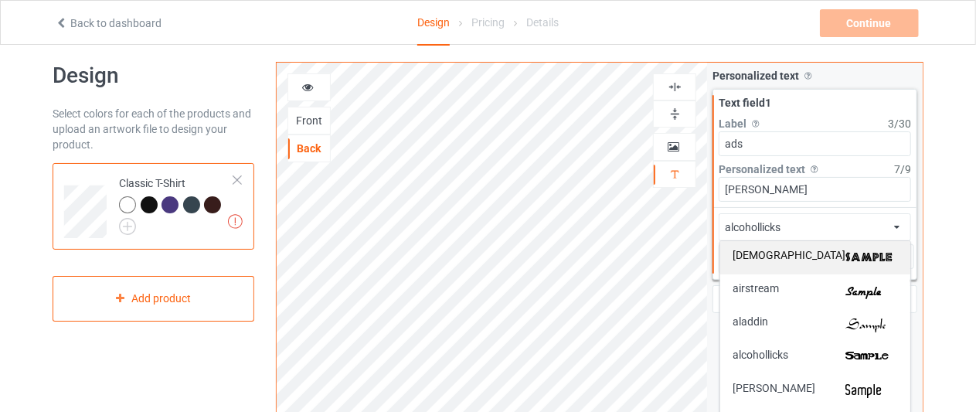
click at [845, 254] on img at bounding box center [871, 258] width 53 height 16
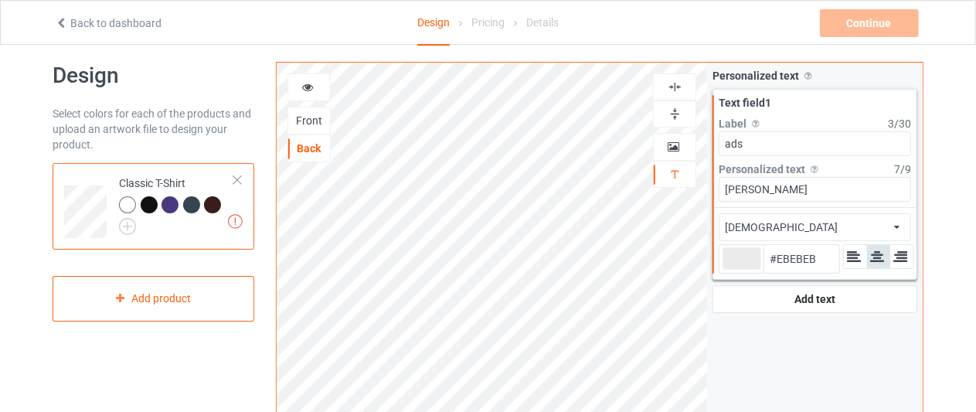
click at [870, 219] on div "african african airstream aladdin alcohollicks [PERSON_NAME] almontesnow anglic…" at bounding box center [815, 227] width 192 height 28
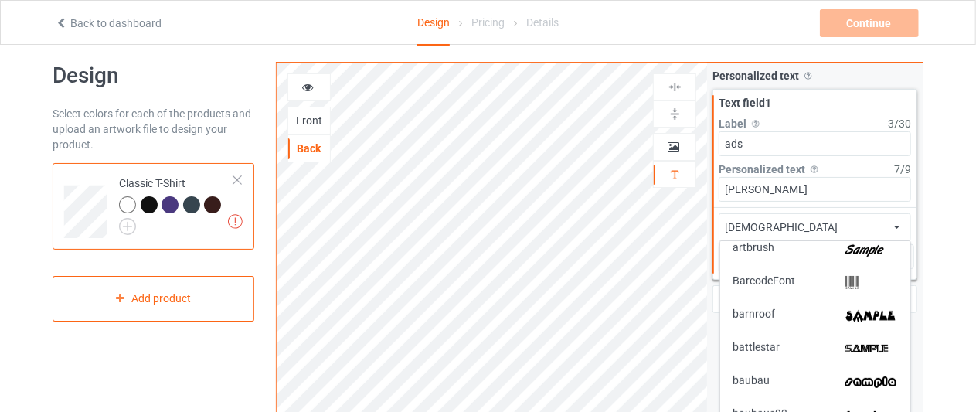
scroll to position [306, 0]
click at [853, 321] on img at bounding box center [871, 317] width 53 height 16
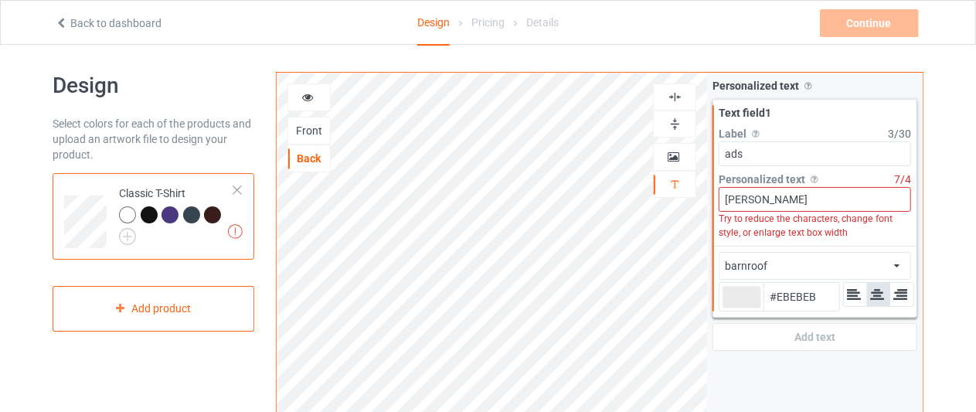
scroll to position [5, 0]
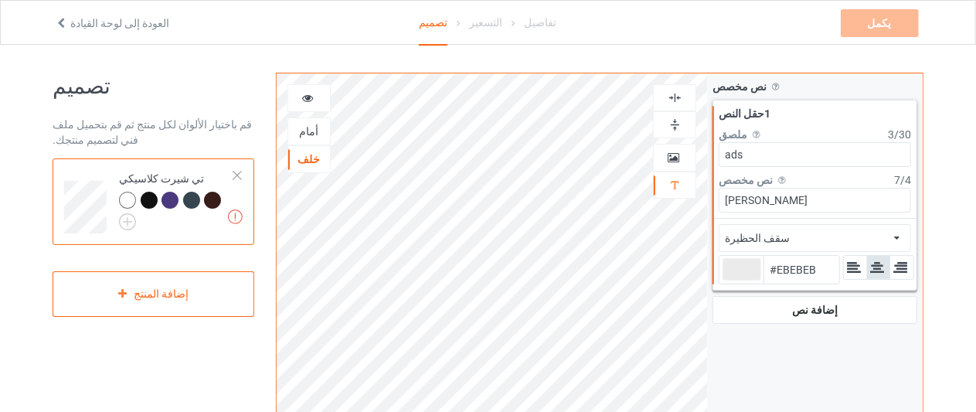
click at [306, 127] on font "أمام" at bounding box center [308, 131] width 19 height 12
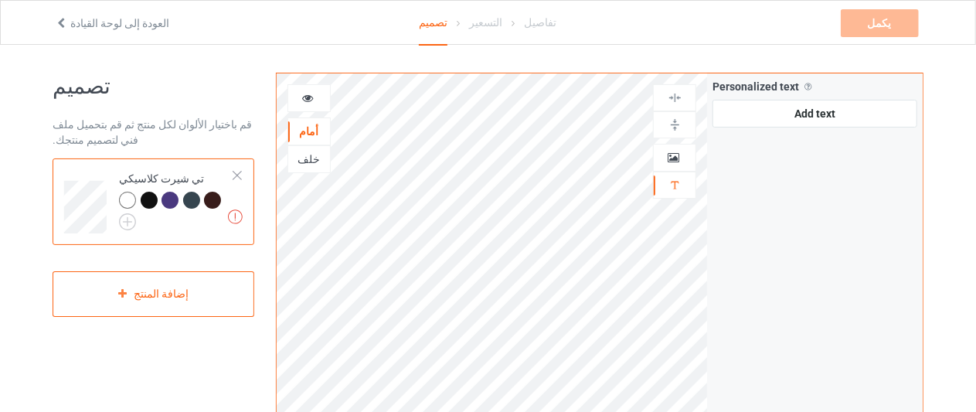
click at [304, 101] on icon at bounding box center [307, 95] width 13 height 11
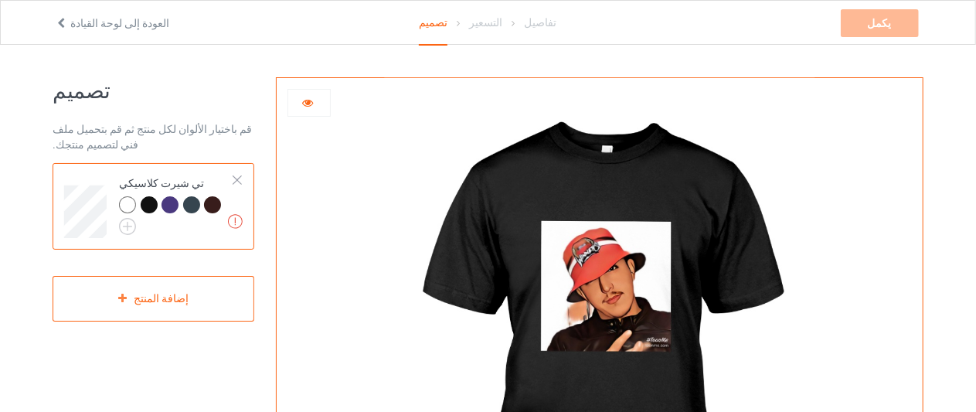
click at [300, 101] on div at bounding box center [309, 102] width 42 height 15
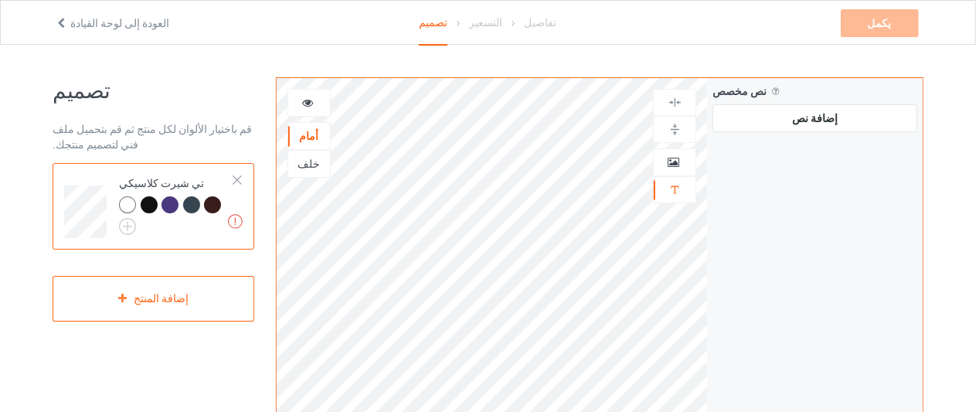
click at [674, 131] on img at bounding box center [675, 129] width 15 height 15
click at [673, 108] on img at bounding box center [675, 102] width 15 height 15
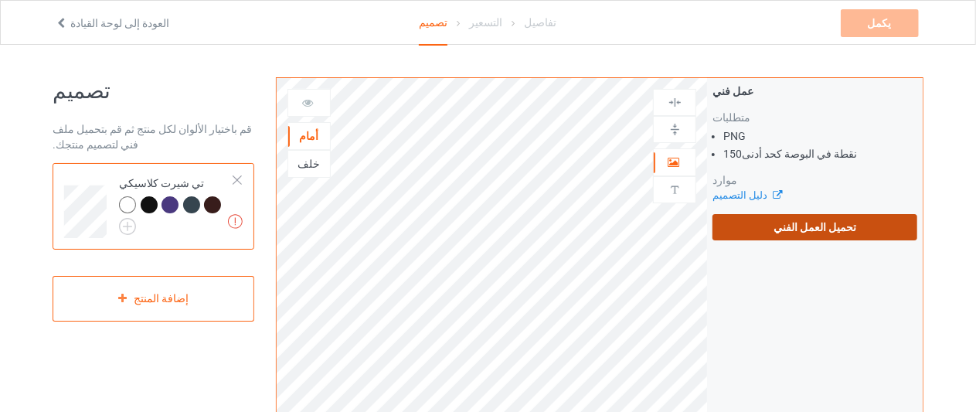
click at [778, 231] on label "تحميل العمل الفني" at bounding box center [814, 227] width 205 height 26
click at [0, 0] on input "تحميل العمل الفني" at bounding box center [0, 0] width 0 height 0
click at [759, 229] on label "تحميل العمل الفني" at bounding box center [814, 227] width 205 height 26
click at [0, 0] on input "تحميل العمل الفني" at bounding box center [0, 0] width 0 height 0
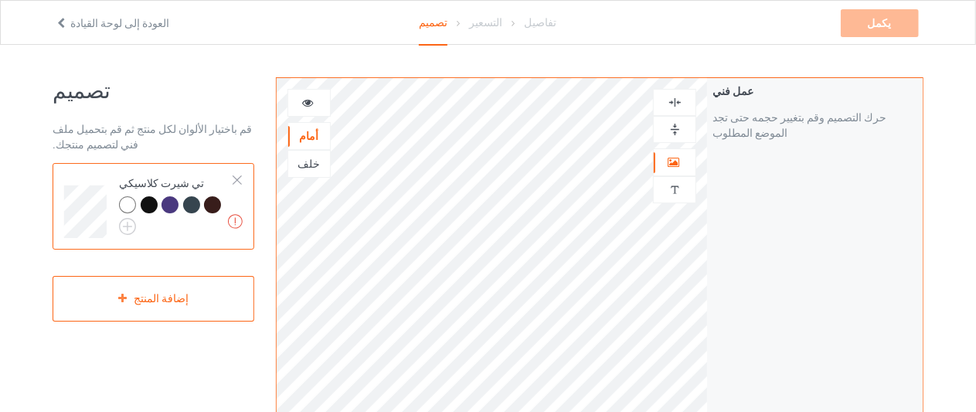
click at [306, 106] on icon at bounding box center [307, 100] width 13 height 11
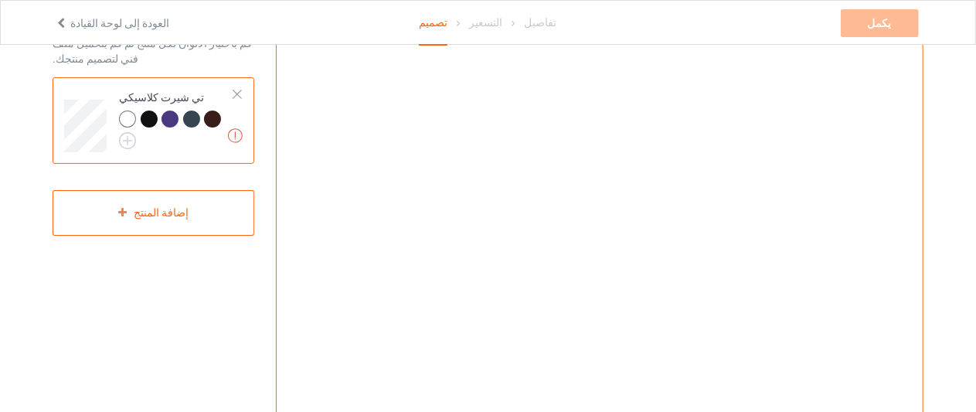
scroll to position [81, 0]
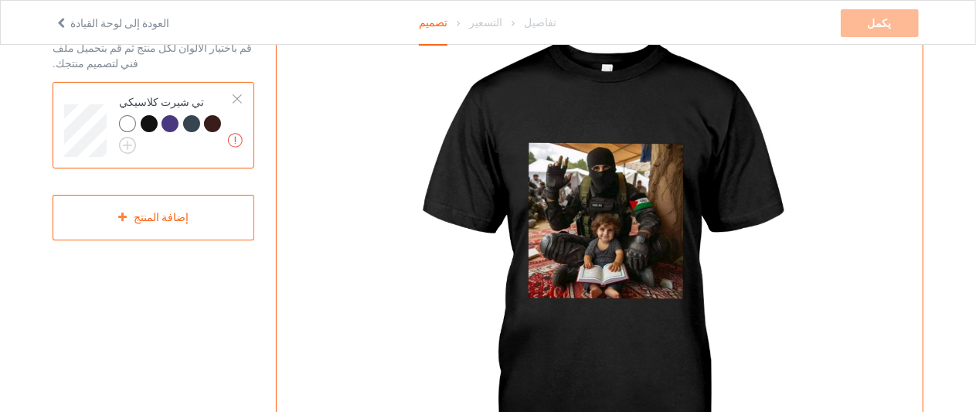
drag, startPoint x: 625, startPoint y: 225, endPoint x: 676, endPoint y: 121, distance: 115.4
click at [676, 121] on img at bounding box center [599, 266] width 430 height 538
click at [124, 124] on div at bounding box center [127, 123] width 17 height 17
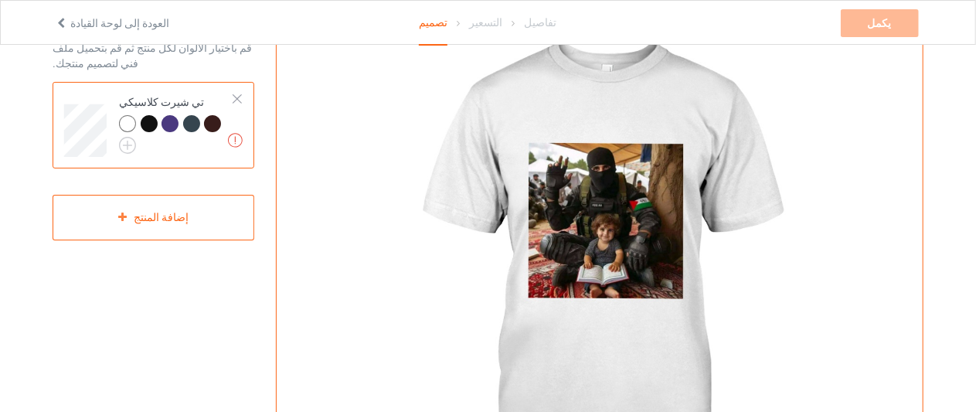
click at [171, 124] on div at bounding box center [169, 123] width 17 height 17
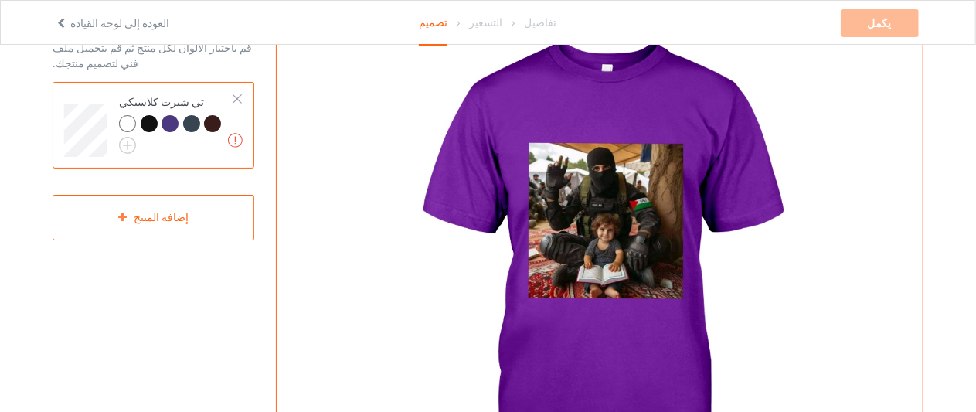
click at [192, 120] on div at bounding box center [191, 123] width 17 height 17
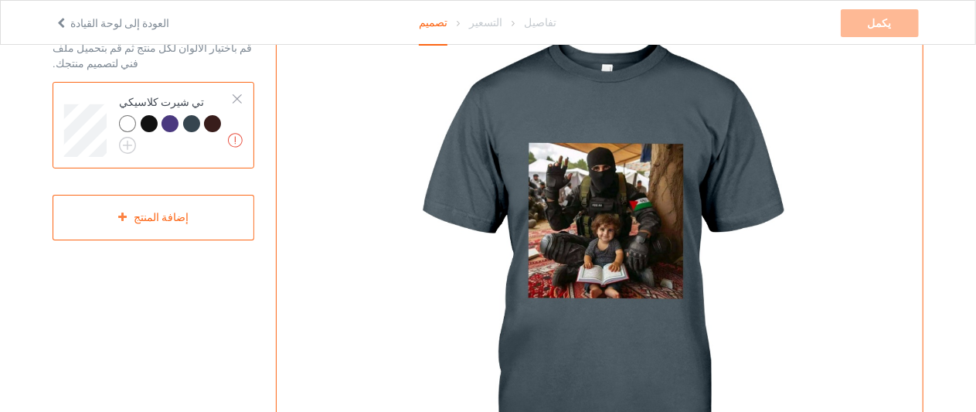
click at [215, 124] on div at bounding box center [212, 123] width 17 height 17
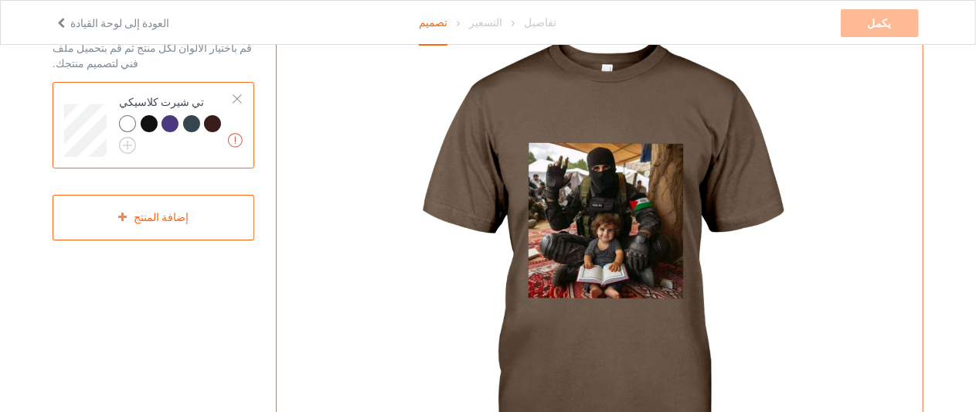
click at [614, 248] on img at bounding box center [599, 266] width 430 height 538
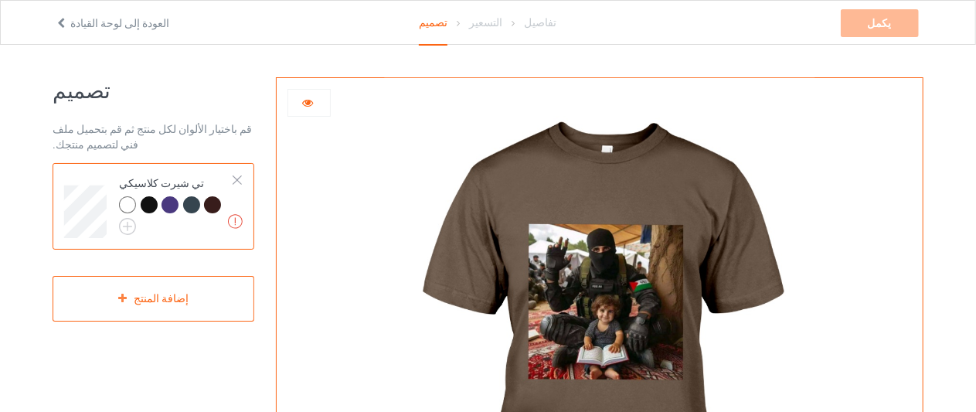
click at [314, 95] on div at bounding box center [309, 102] width 42 height 15
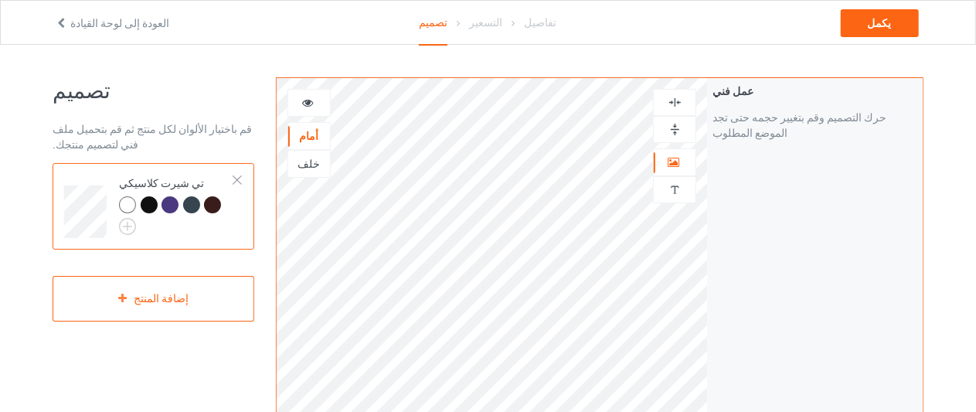
click at [311, 160] on font "خلف" at bounding box center [308, 164] width 22 height 12
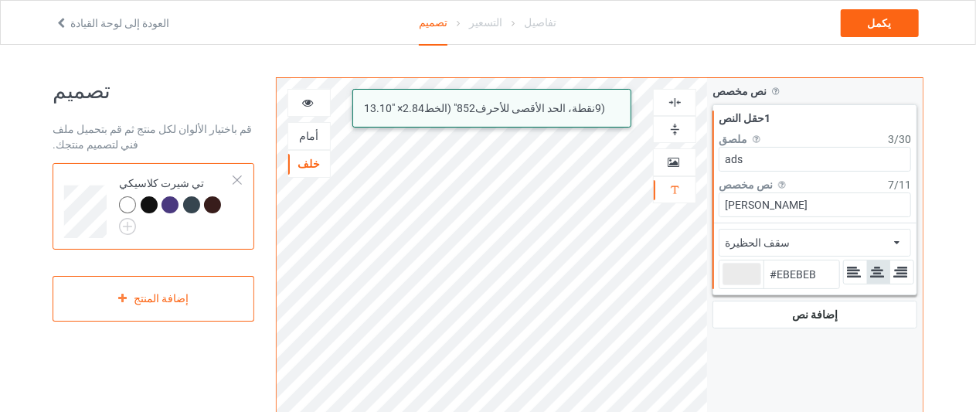
click at [794, 203] on input "[PERSON_NAME]" at bounding box center [815, 204] width 192 height 25
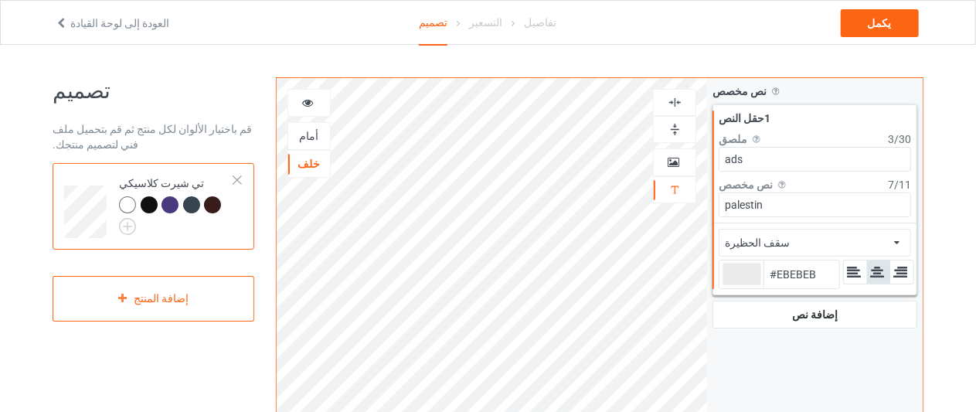
click at [308, 98] on icon at bounding box center [307, 100] width 13 height 11
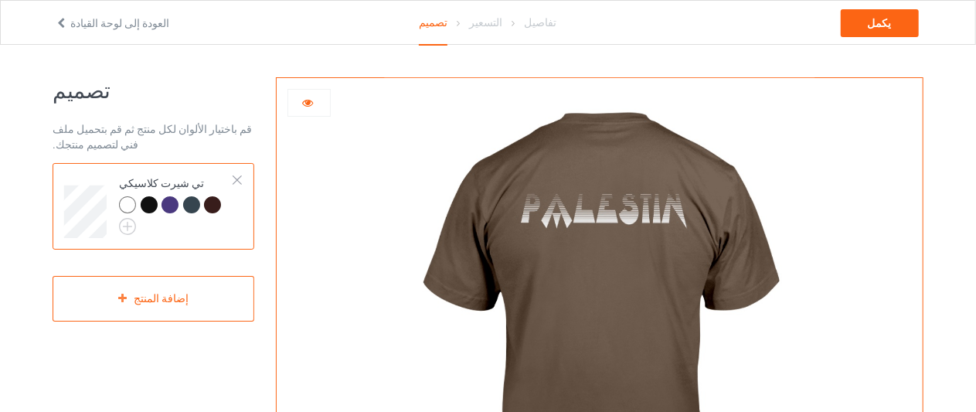
click at [313, 106] on div at bounding box center [309, 102] width 42 height 15
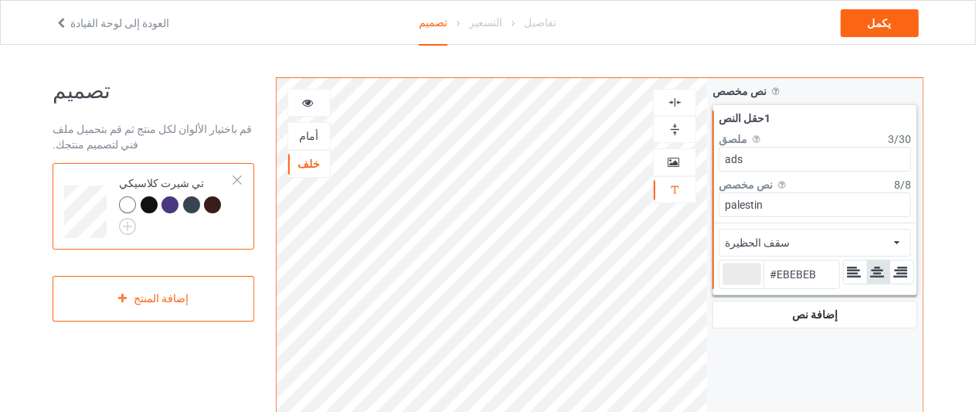
click at [317, 134] on div "أمام" at bounding box center [309, 135] width 42 height 15
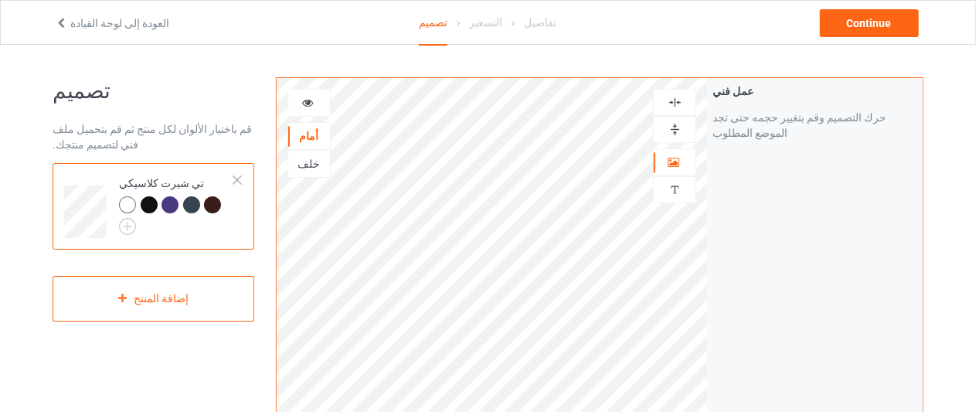
click at [301, 102] on icon at bounding box center [307, 100] width 13 height 11
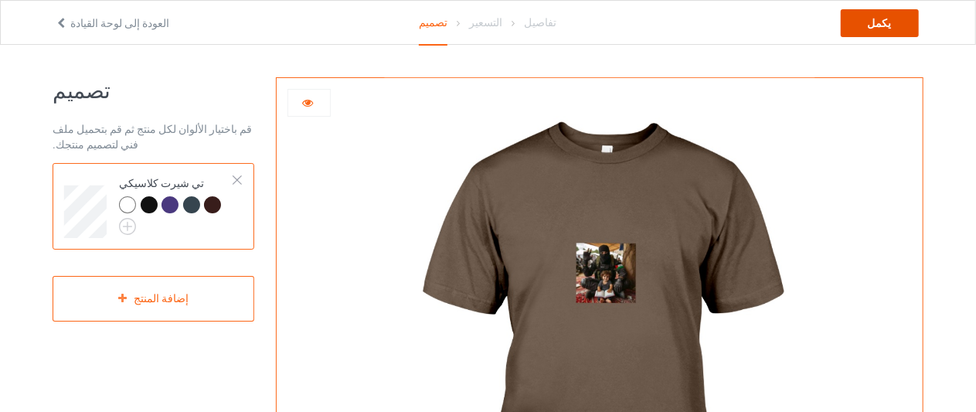
click at [894, 30] on div "يكمل" at bounding box center [880, 23] width 78 height 28
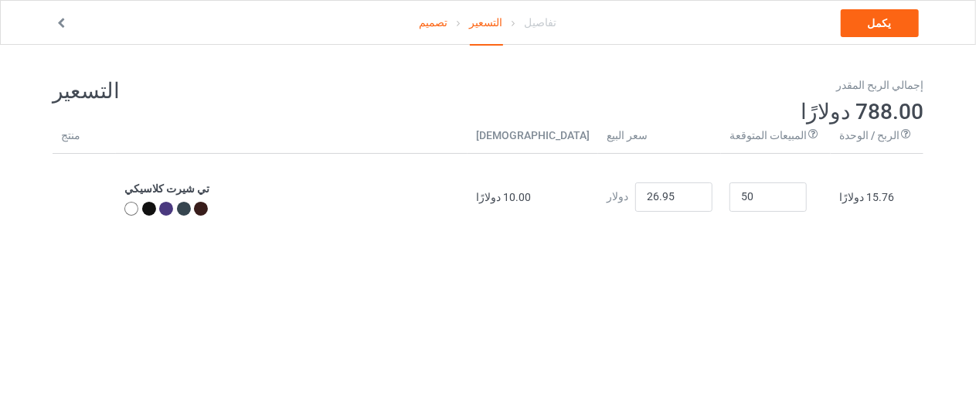
click at [531, 191] on font "10.00 دولارًا" at bounding box center [503, 197] width 55 height 12
click at [531, 195] on font "10.00 دولارًا" at bounding box center [503, 197] width 55 height 12
click at [695, 200] on input "26.95" at bounding box center [673, 196] width 77 height 29
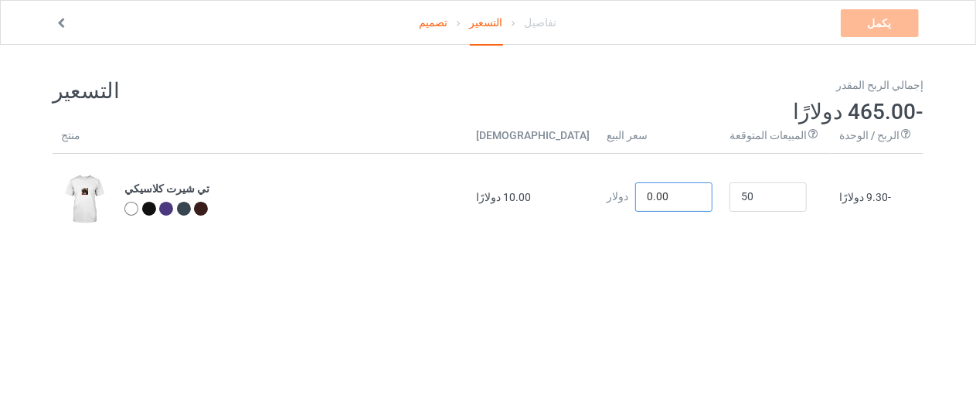
click at [658, 195] on input "0.00" at bounding box center [673, 196] width 77 height 29
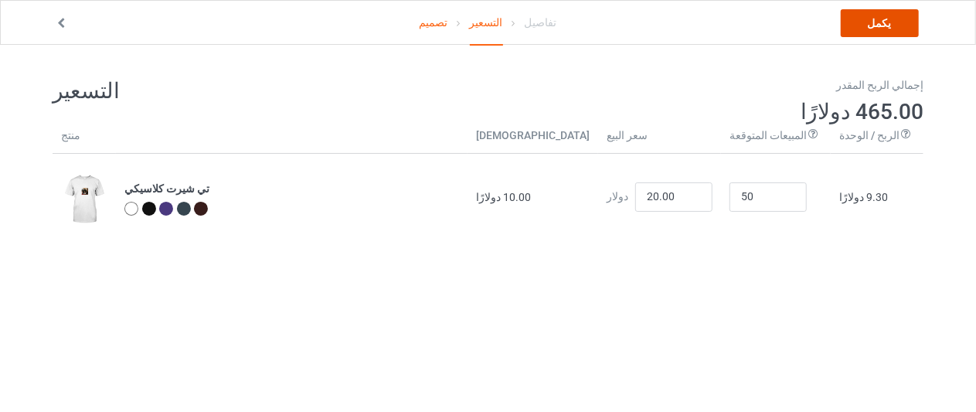
click at [886, 30] on link "يكمل" at bounding box center [880, 23] width 78 height 28
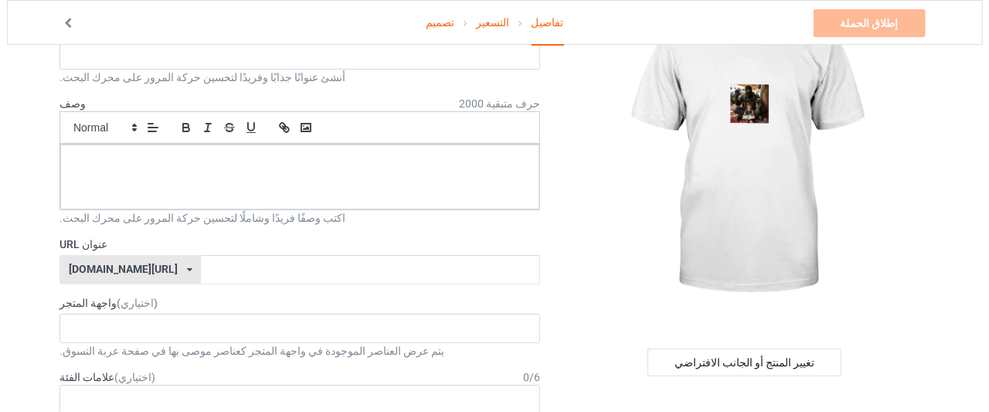
scroll to position [96, 0]
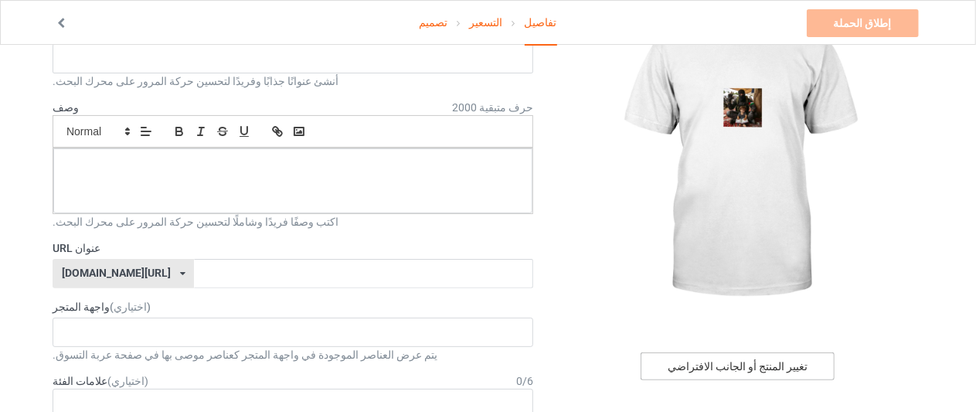
click at [691, 369] on font "تغيير المنتج أو الجانب الافتراضي" at bounding box center [738, 366] width 140 height 12
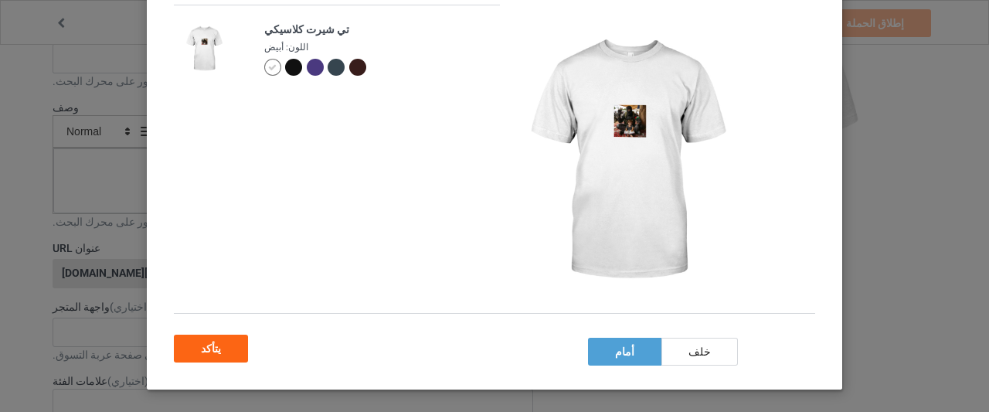
scroll to position [144, 0]
click at [678, 338] on div "يتأكد" at bounding box center [494, 346] width 641 height 33
click at [680, 350] on div "خلف" at bounding box center [699, 352] width 76 height 28
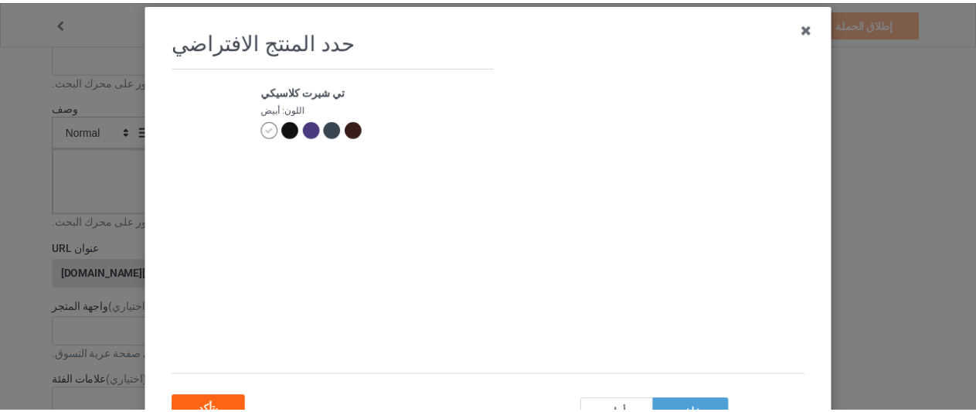
scroll to position [90, 0]
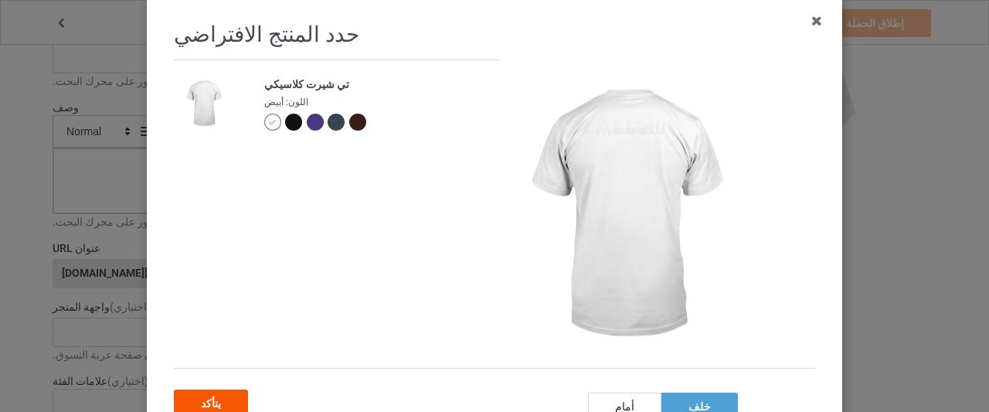
click at [213, 399] on div "يتأكد" at bounding box center [211, 403] width 74 height 28
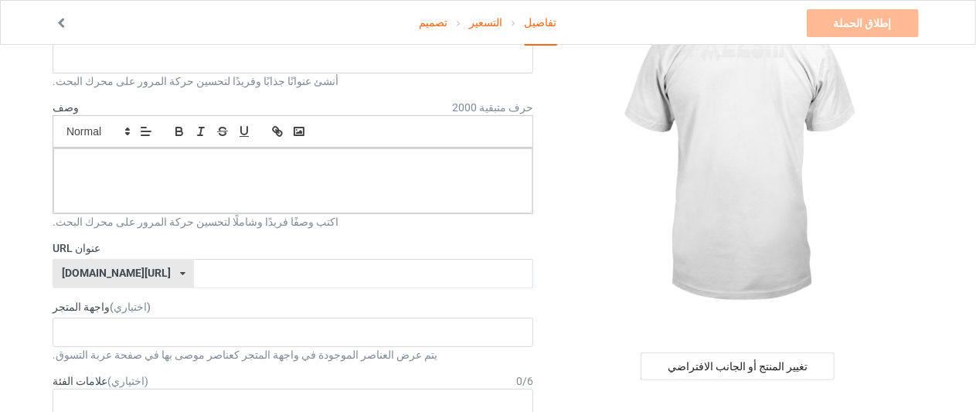
click at [437, 27] on font "تصميم" at bounding box center [433, 22] width 29 height 12
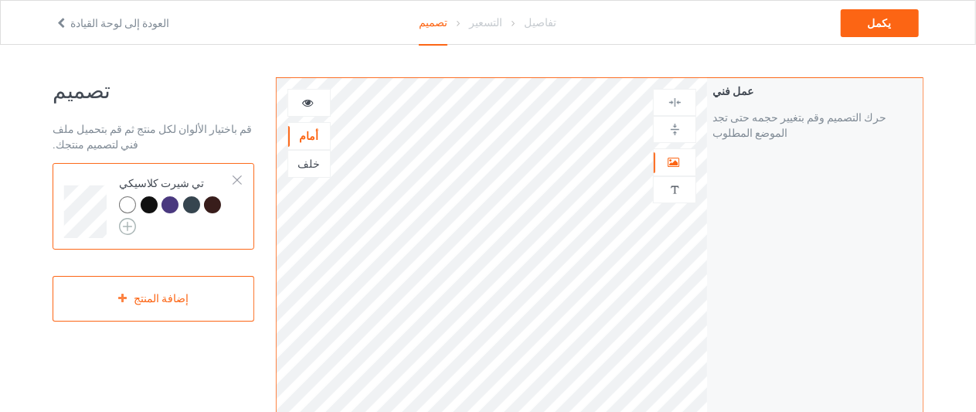
click at [134, 223] on img at bounding box center [127, 226] width 17 height 17
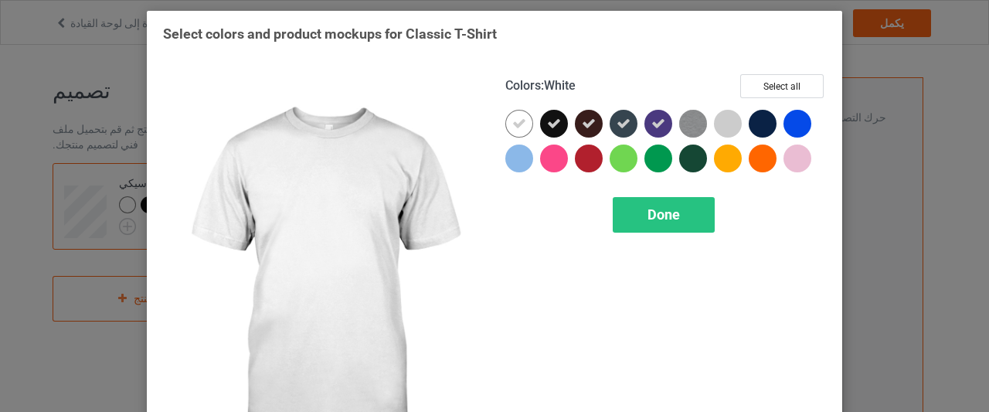
click at [515, 118] on icon at bounding box center [519, 124] width 14 height 14
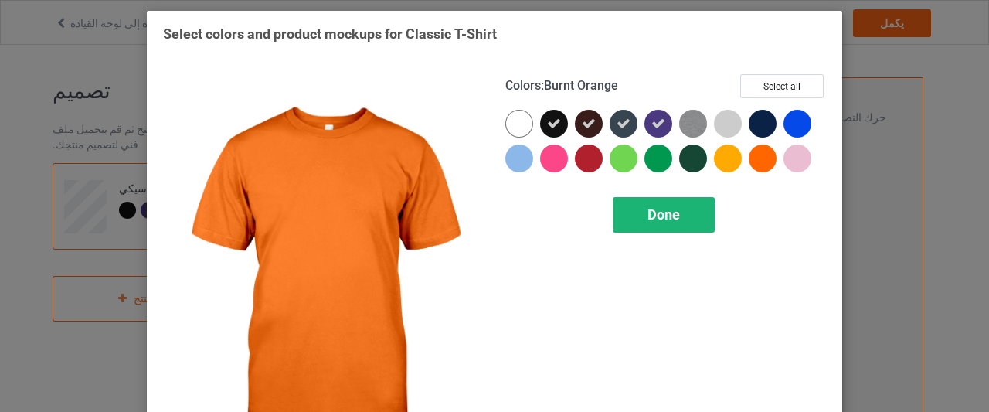
click at [666, 220] on span "Done" at bounding box center [664, 214] width 32 height 16
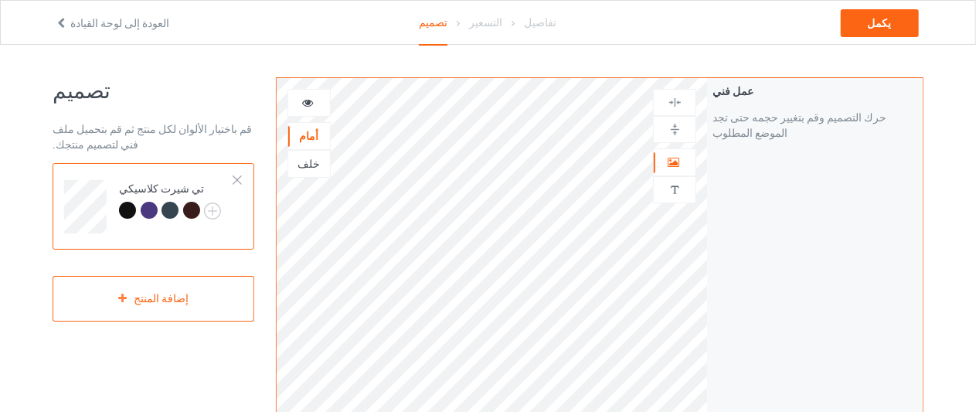
click at [488, 21] on font "التسعير" at bounding box center [486, 22] width 33 height 12
click at [906, 22] on div "يكمل" at bounding box center [880, 23] width 78 height 28
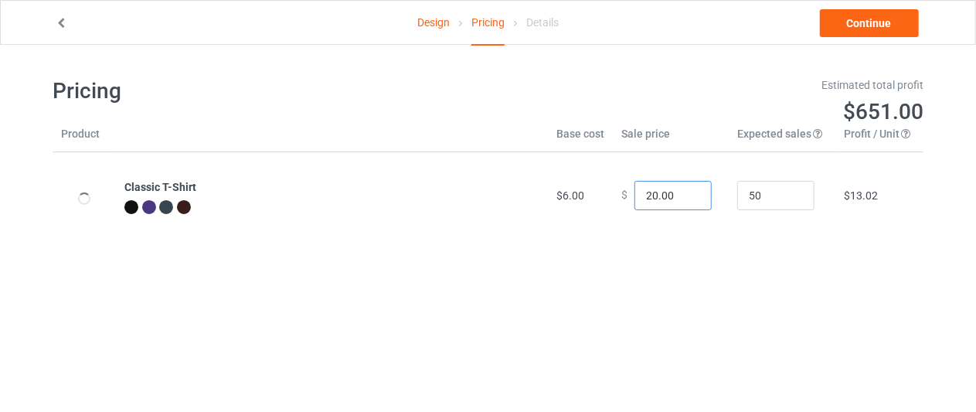
click at [634, 192] on input "20.00" at bounding box center [672, 195] width 77 height 29
click at [648, 192] on input "20.00" at bounding box center [672, 195] width 77 height 29
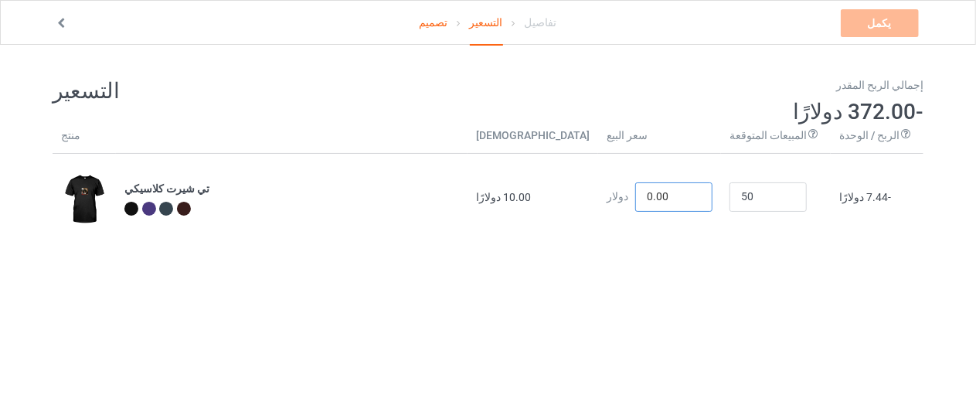
click at [663, 197] on input "0.00" at bounding box center [673, 196] width 77 height 29
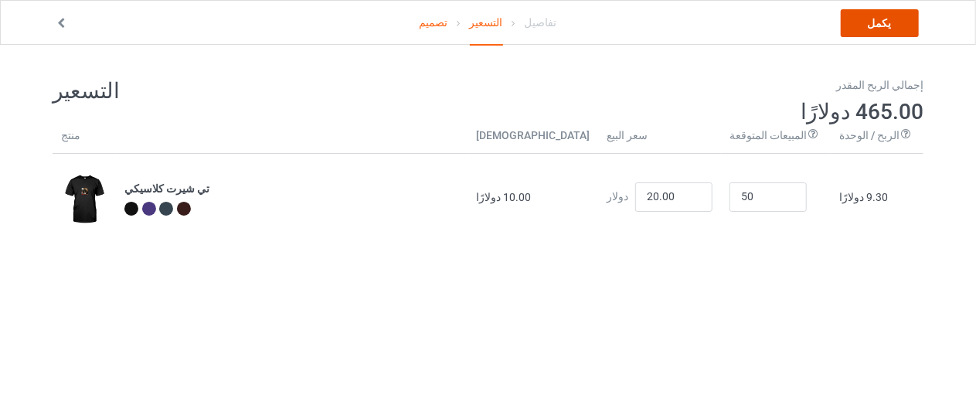
click at [895, 21] on link "يكمل" at bounding box center [880, 23] width 78 height 28
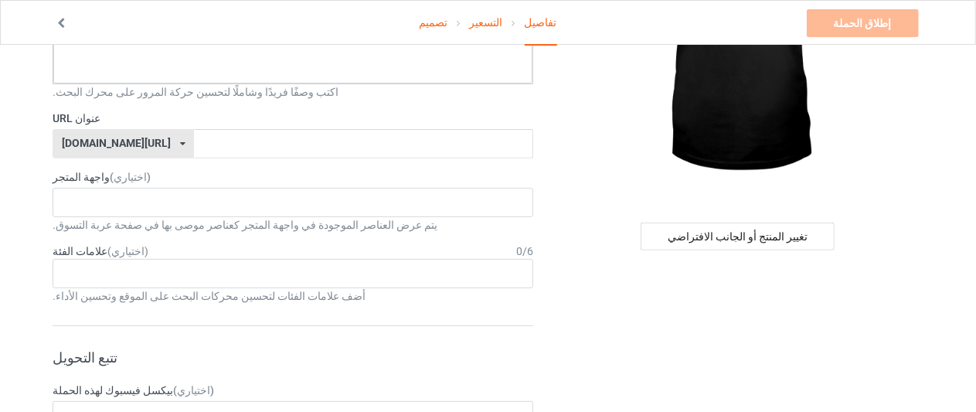
scroll to position [226, 0]
click at [180, 142] on icon at bounding box center [182, 143] width 5 height 9
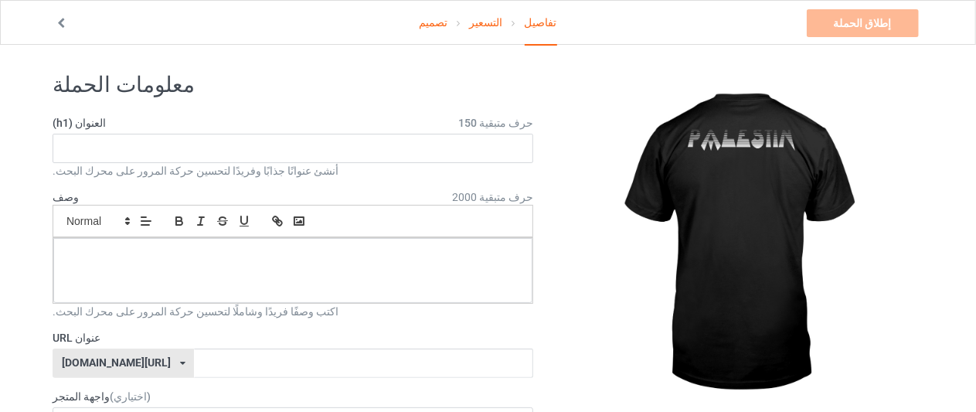
scroll to position [0, 0]
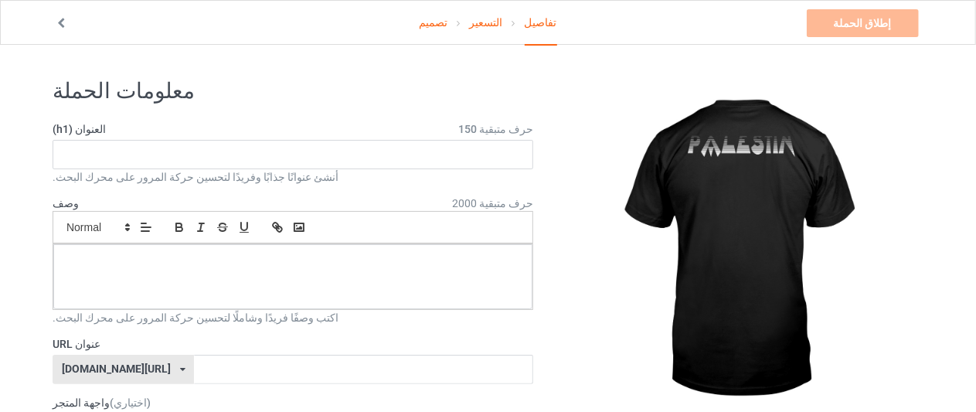
click at [436, 22] on font "تصميم" at bounding box center [433, 22] width 29 height 12
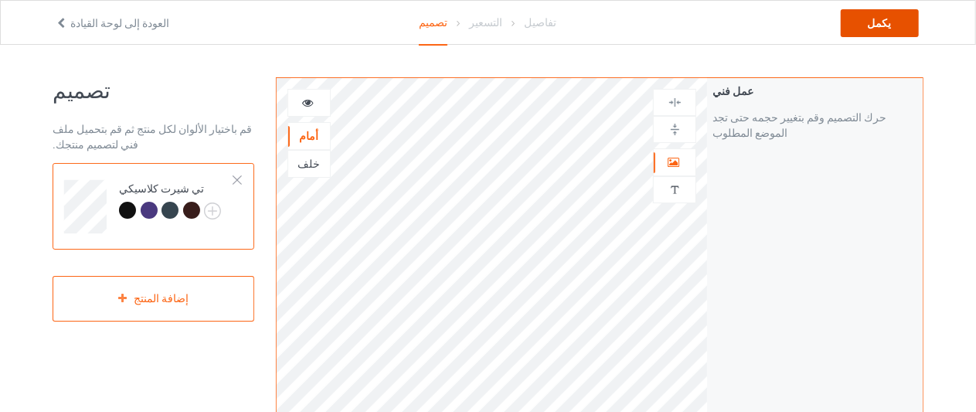
click at [875, 17] on div "يكمل" at bounding box center [880, 23] width 78 height 28
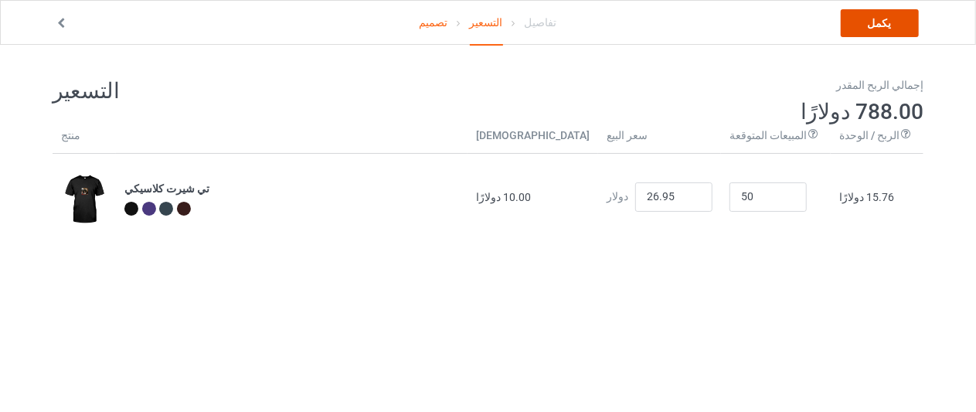
click at [875, 17] on link "يكمل" at bounding box center [880, 23] width 78 height 28
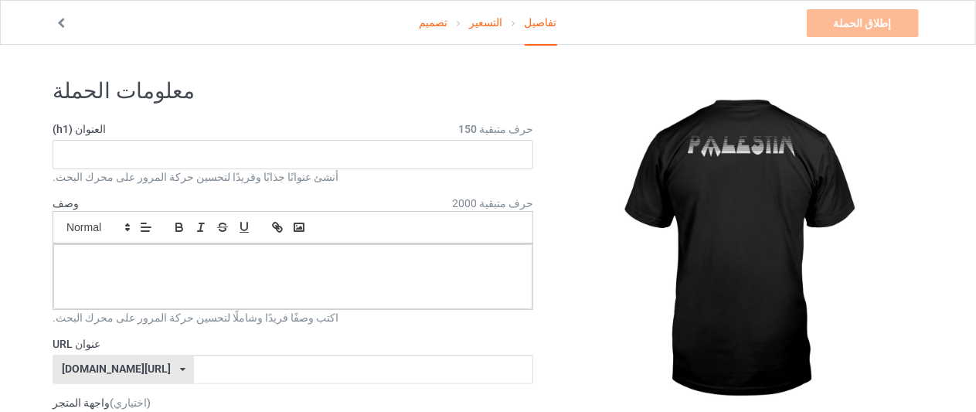
click at [440, 23] on font "تصميم" at bounding box center [433, 22] width 29 height 12
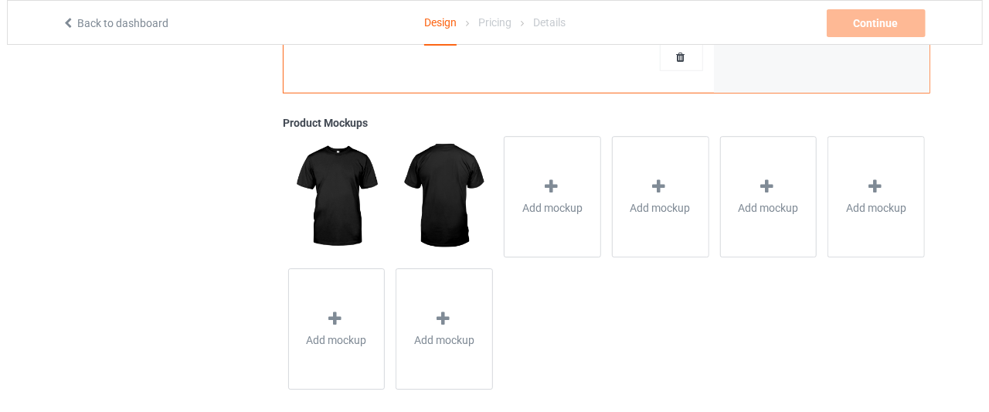
scroll to position [587, 0]
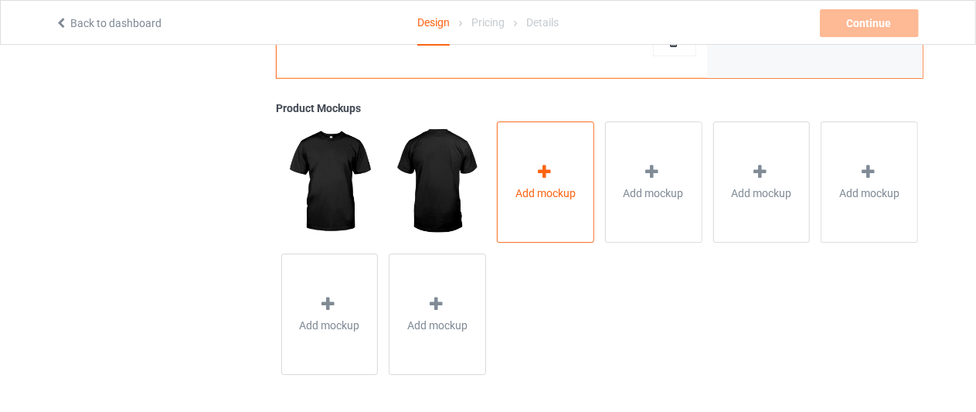
click at [546, 181] on div at bounding box center [546, 174] width 22 height 22
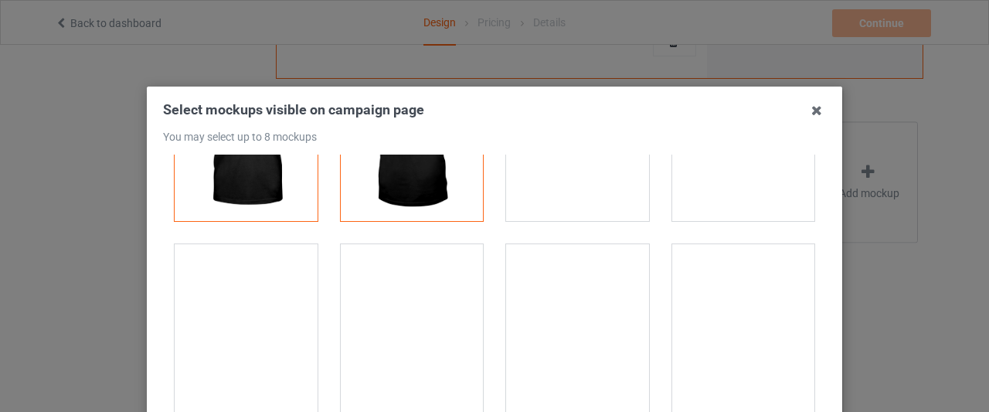
scroll to position [123, 0]
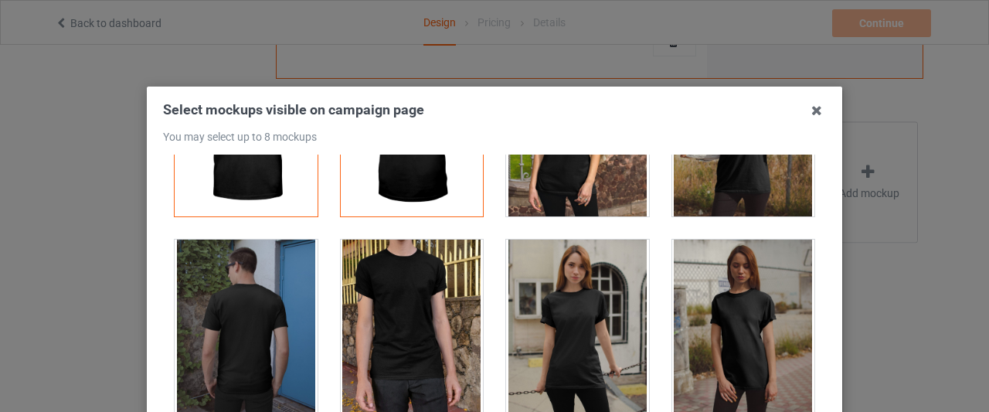
click at [247, 302] on div at bounding box center [246, 326] width 143 height 173
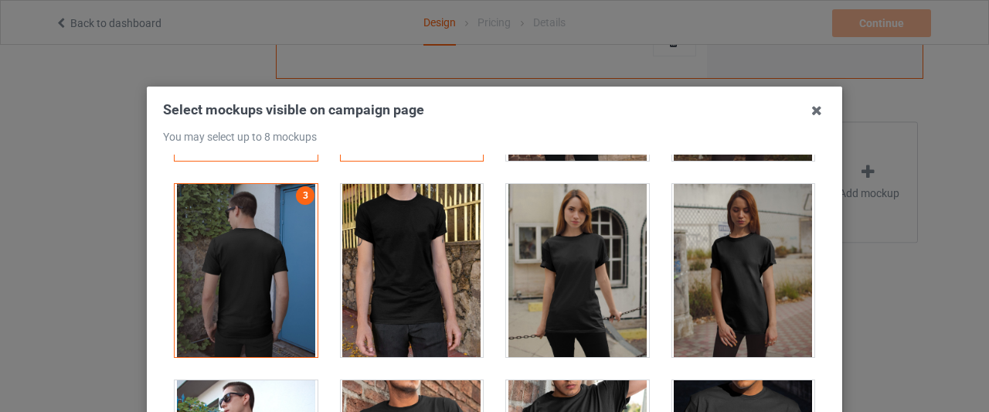
scroll to position [178, 0]
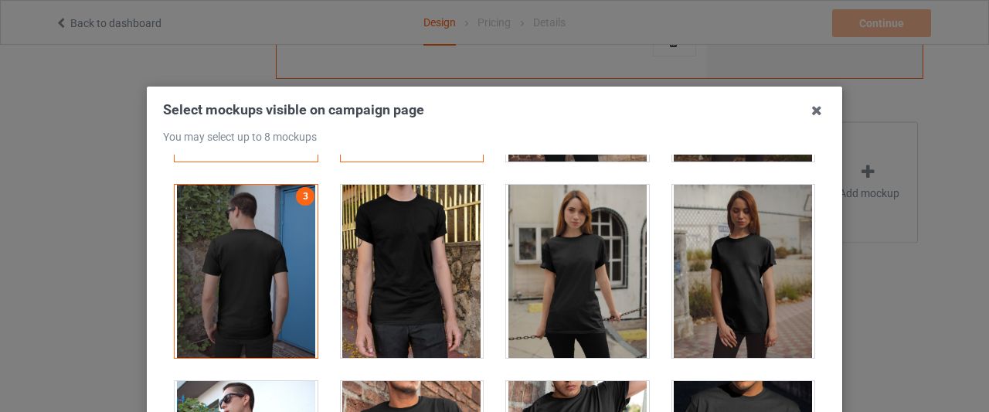
click at [541, 271] on div at bounding box center [577, 271] width 143 height 173
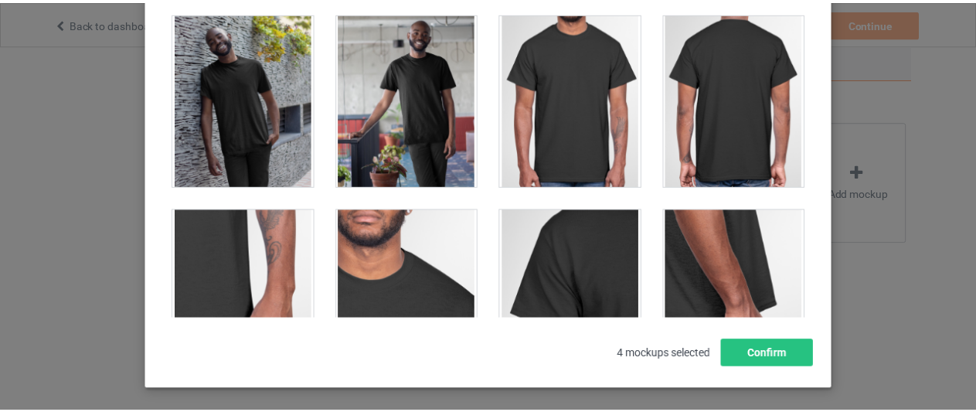
scroll to position [196, 0]
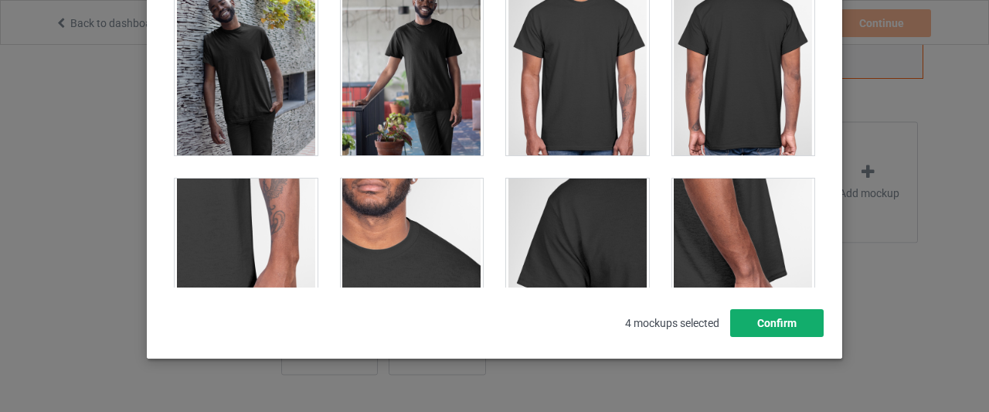
click at [789, 321] on button "Confirm" at bounding box center [776, 323] width 93 height 28
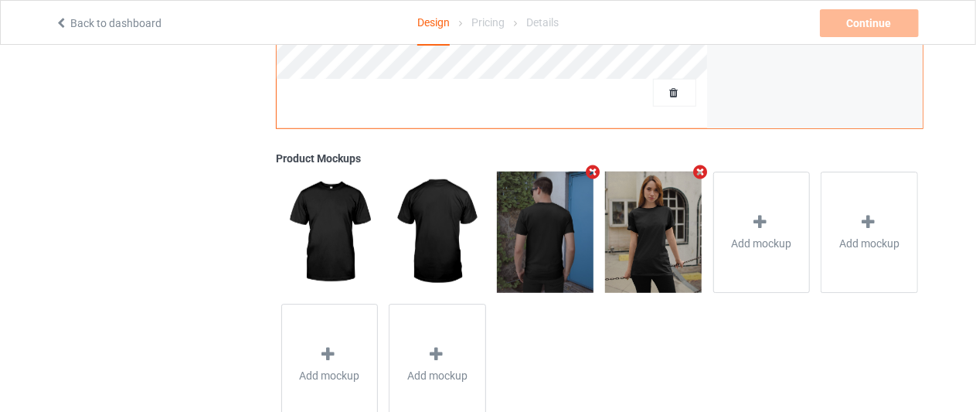
scroll to position [536, 0]
click at [549, 234] on img at bounding box center [545, 232] width 97 height 121
click at [630, 242] on img at bounding box center [653, 232] width 97 height 121
click at [467, 223] on img at bounding box center [437, 232] width 97 height 121
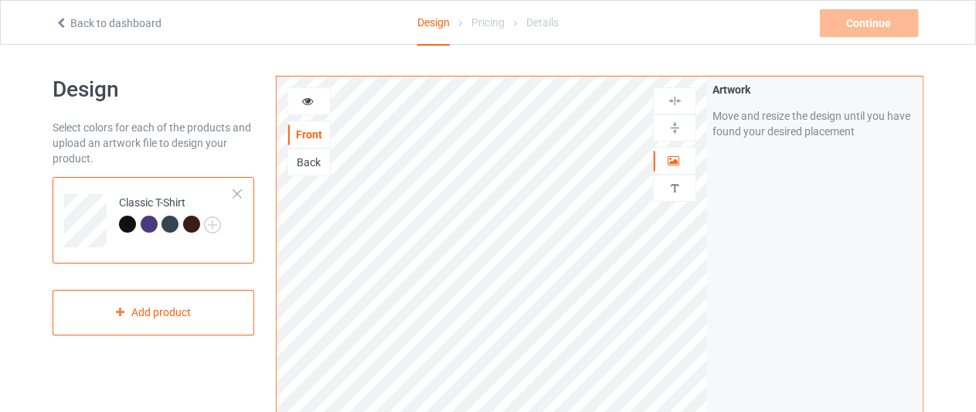
scroll to position [0, 0]
click at [310, 103] on icon at bounding box center [307, 100] width 13 height 11
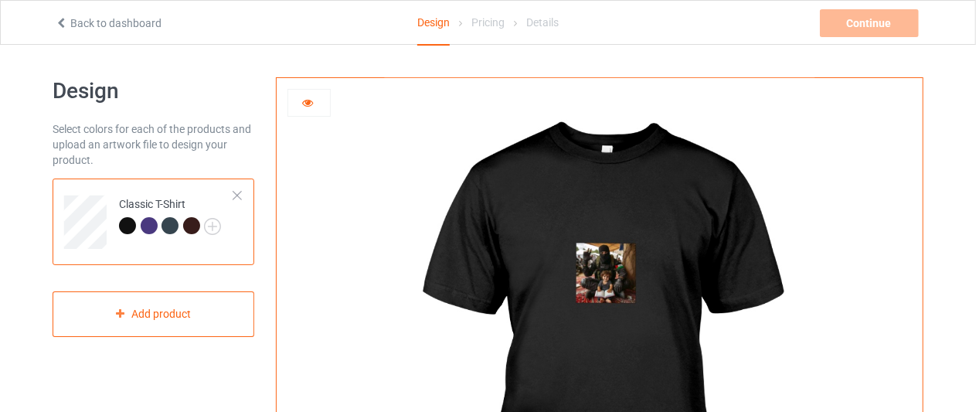
click at [311, 100] on icon at bounding box center [307, 100] width 13 height 11
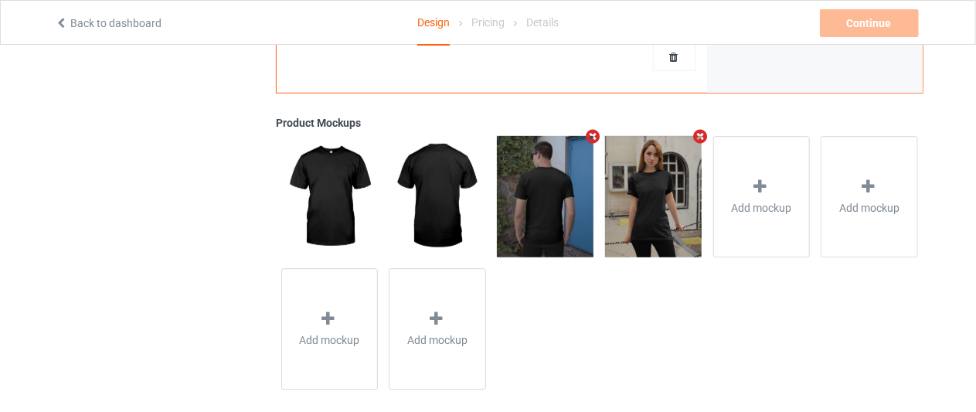
scroll to position [575, 0]
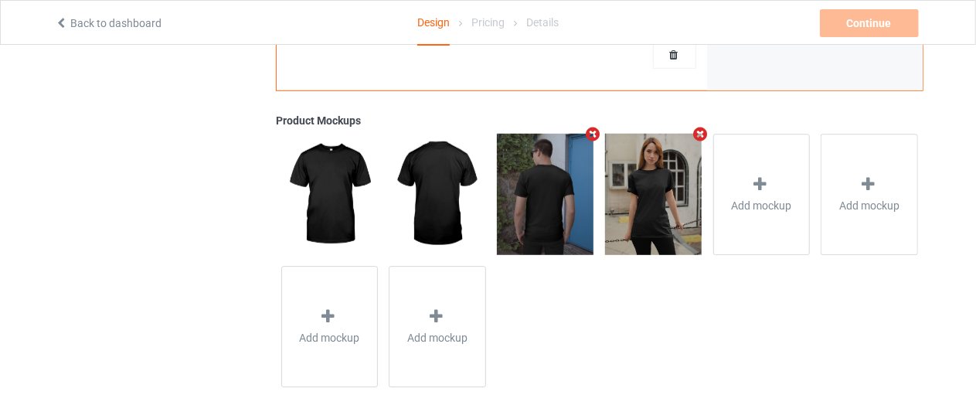
click at [536, 185] on img at bounding box center [545, 194] width 97 height 121
click at [646, 203] on img at bounding box center [653, 194] width 97 height 121
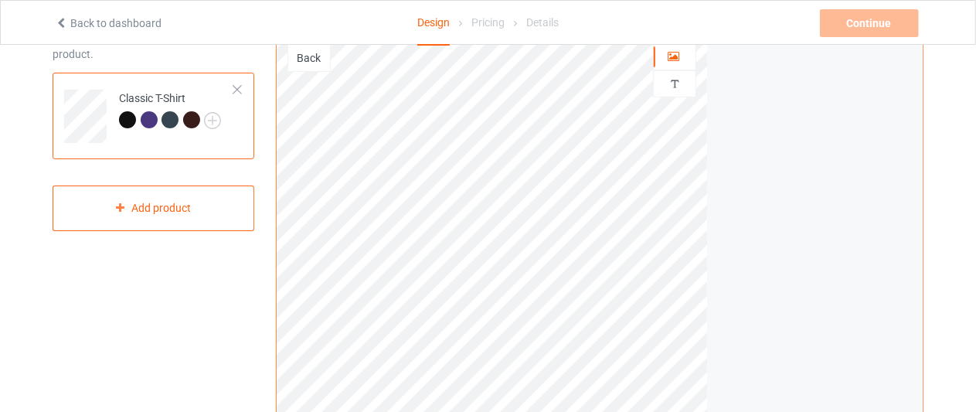
scroll to position [107, 0]
click at [311, 49] on div "Back" at bounding box center [309, 56] width 42 height 15
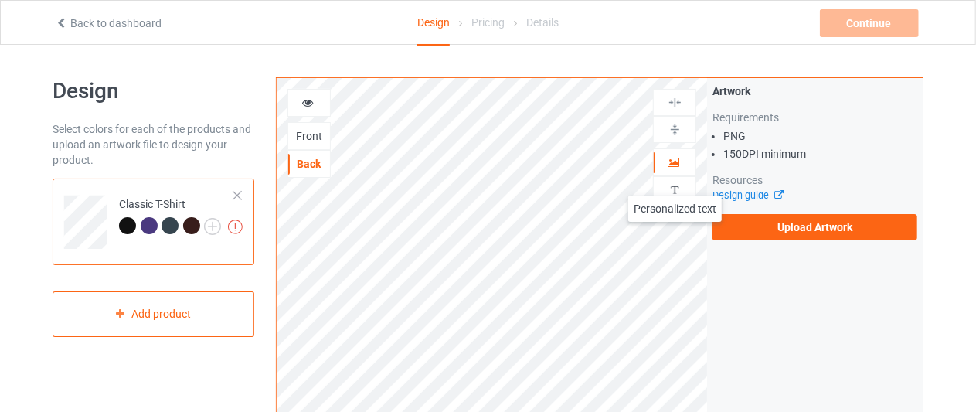
click at [675, 182] on img at bounding box center [675, 189] width 15 height 15
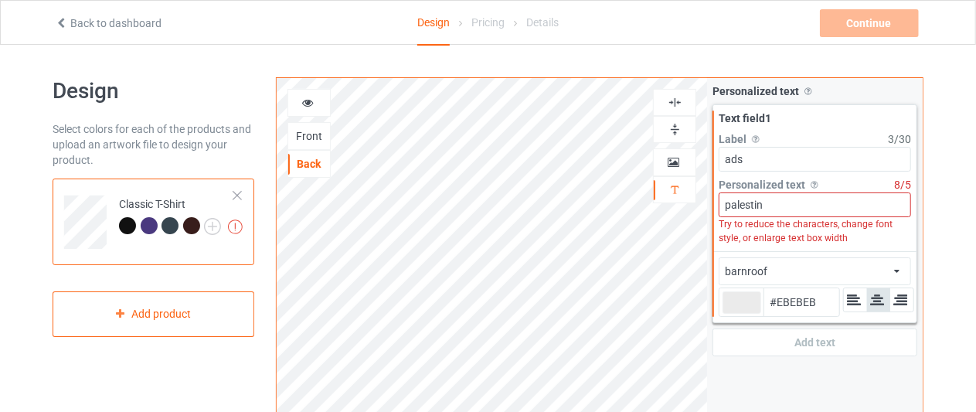
click at [818, 267] on div "barnroof african airstream aladdin alcohollicks [PERSON_NAME] almontesnow angli…" at bounding box center [815, 271] width 192 height 28
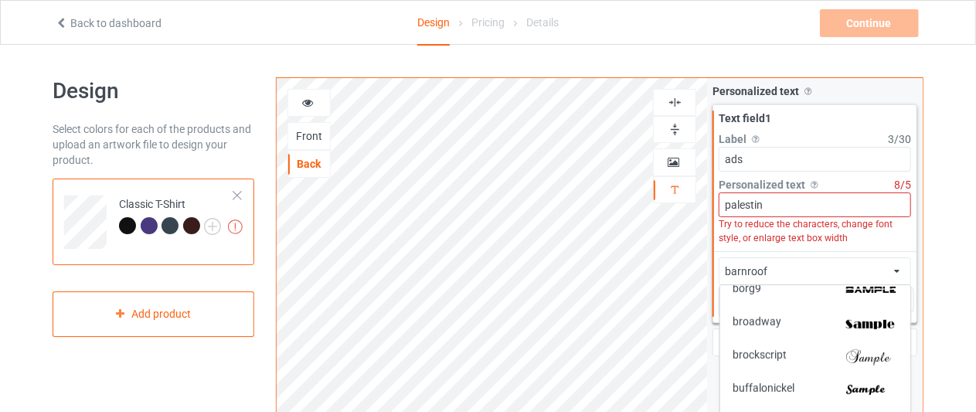
scroll to position [712, 0]
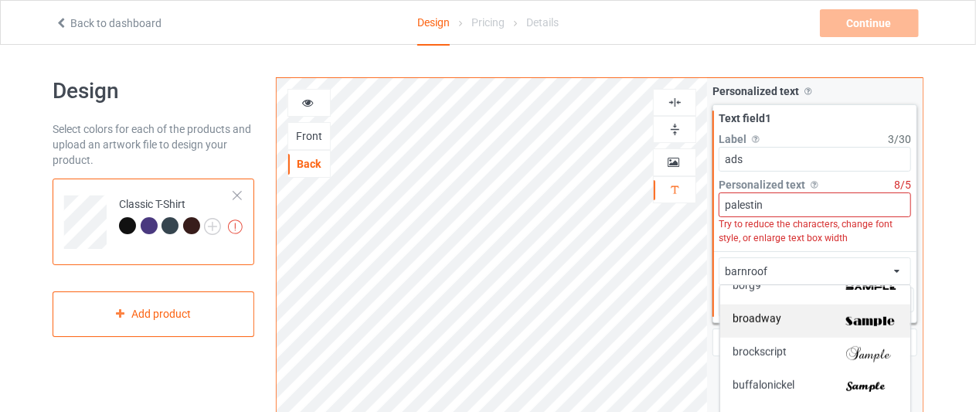
click at [871, 324] on img at bounding box center [871, 321] width 53 height 16
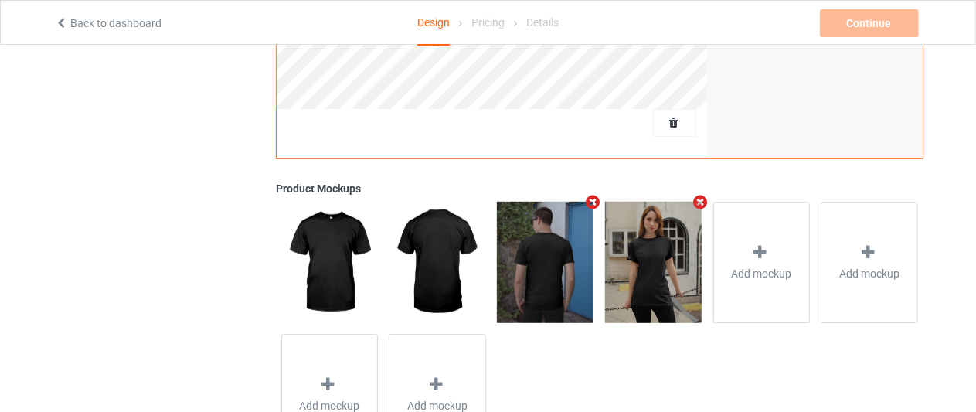
scroll to position [0, 0]
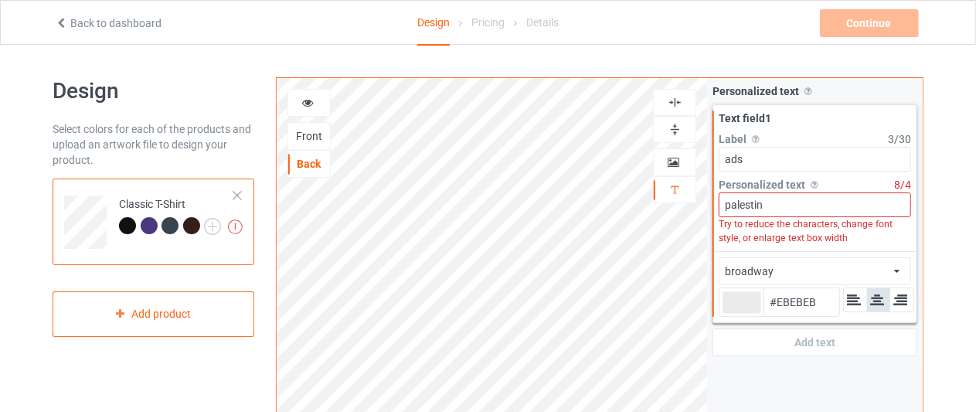
click at [78, 19] on link "Back to dashboard" at bounding box center [108, 23] width 107 height 12
